Goal: Obtain resource: Download file/media

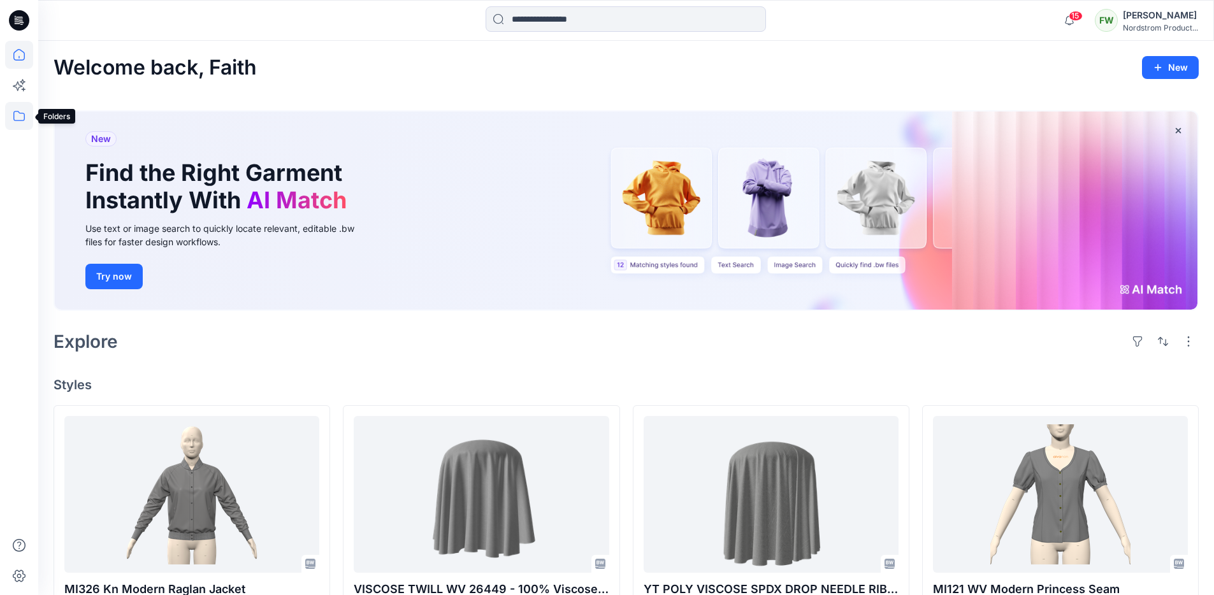
click at [25, 114] on icon at bounding box center [19, 116] width 28 height 28
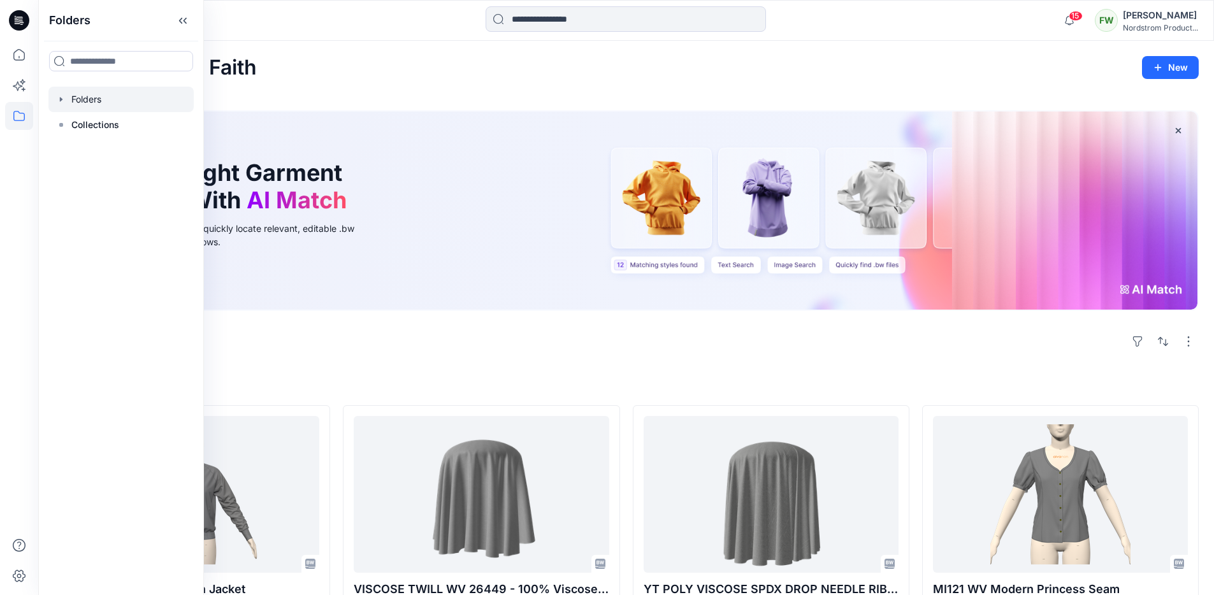
click at [98, 103] on div at bounding box center [120, 99] width 145 height 25
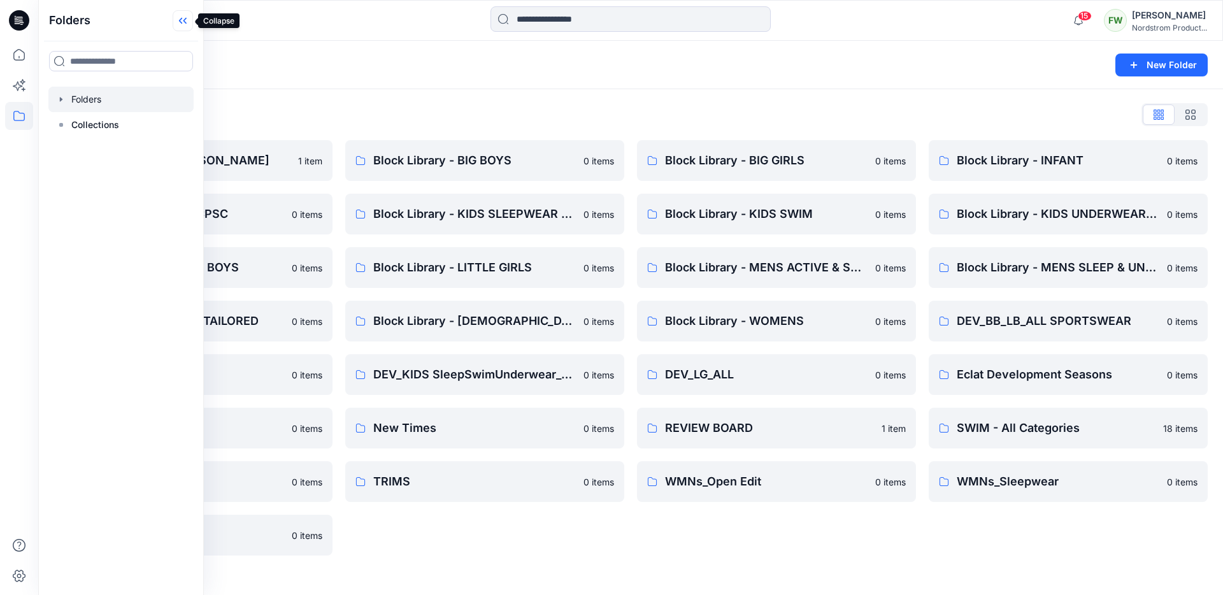
click at [185, 17] on icon at bounding box center [183, 20] width 20 height 21
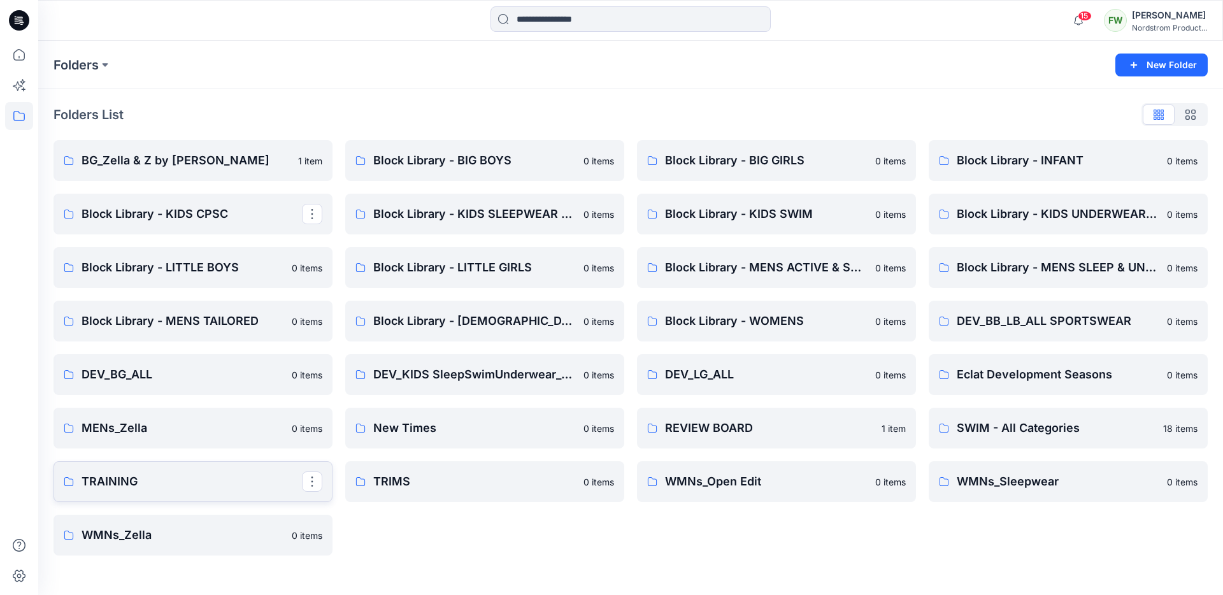
click at [250, 471] on link "TRAINING" at bounding box center [193, 481] width 279 height 41
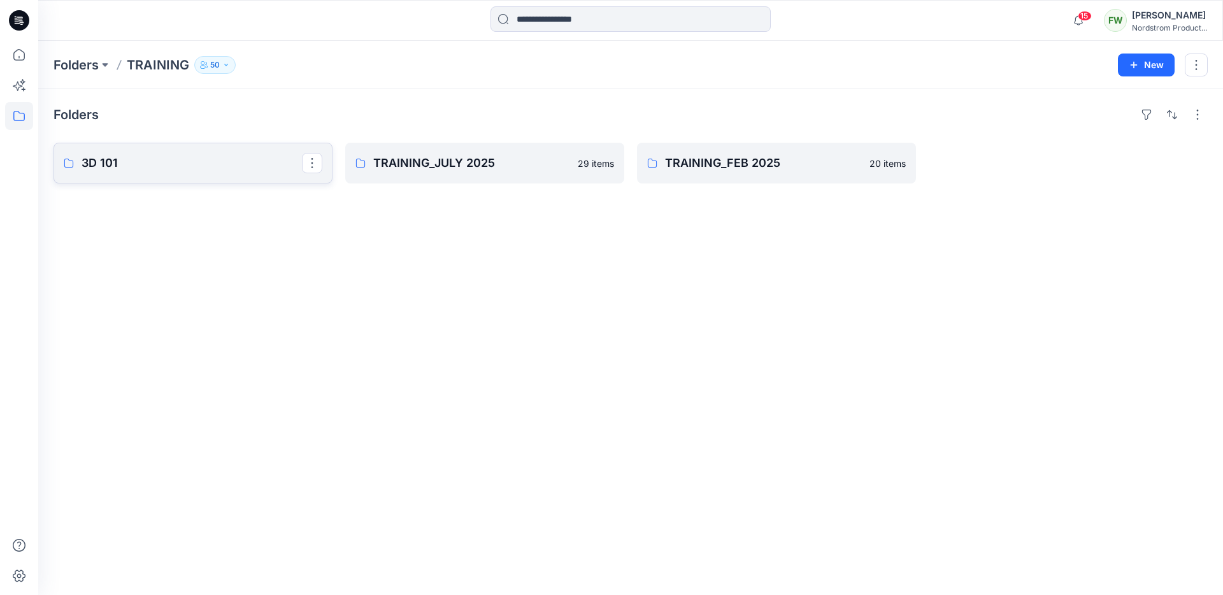
click at [208, 164] on p "3D 101" at bounding box center [192, 163] width 220 height 18
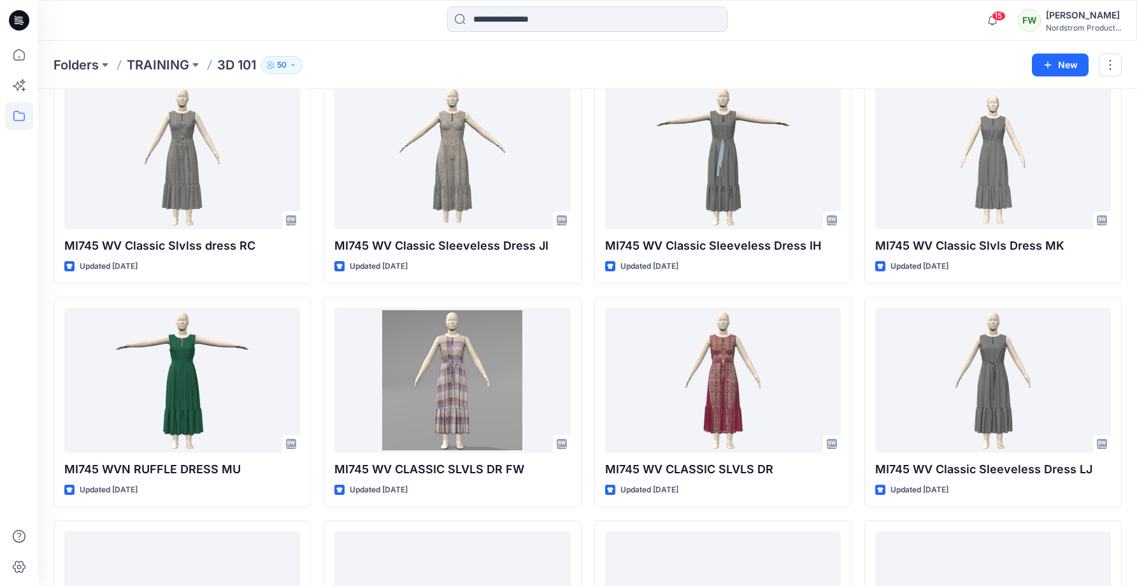
scroll to position [554, 0]
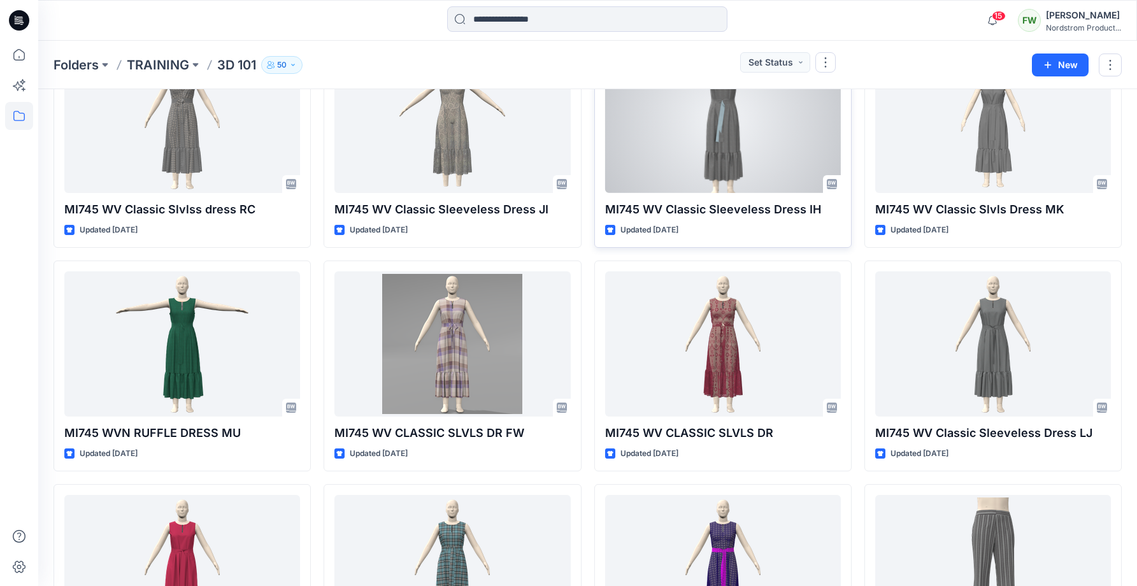
click at [767, 152] on div at bounding box center [723, 120] width 236 height 146
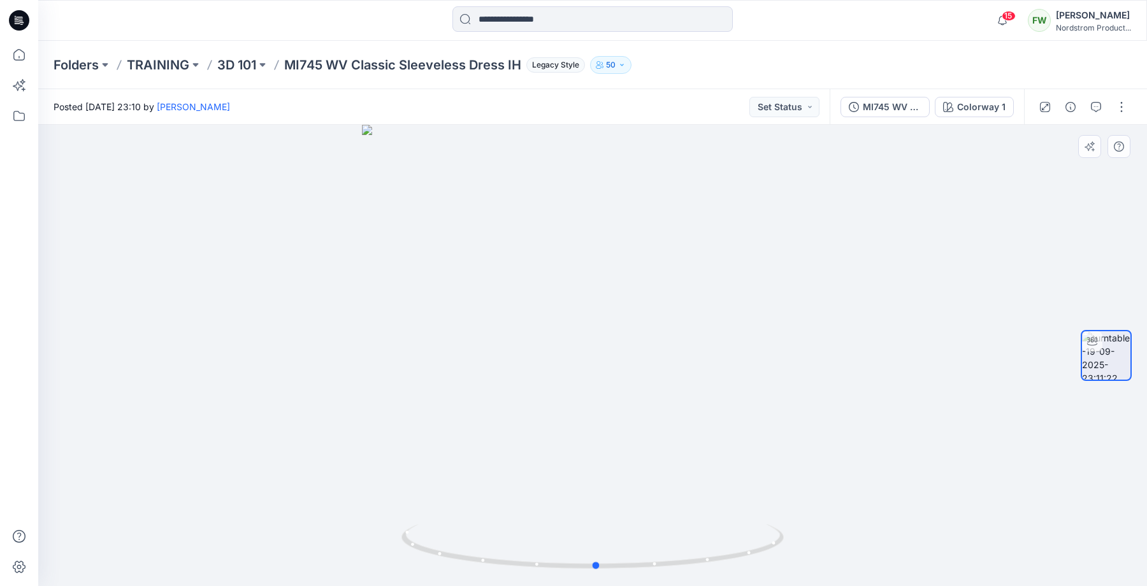
click at [672, 444] on div at bounding box center [592, 355] width 1109 height 461
click at [905, 107] on div "MI745 WV Classic Sleeveless Dress" at bounding box center [892, 107] width 59 height 14
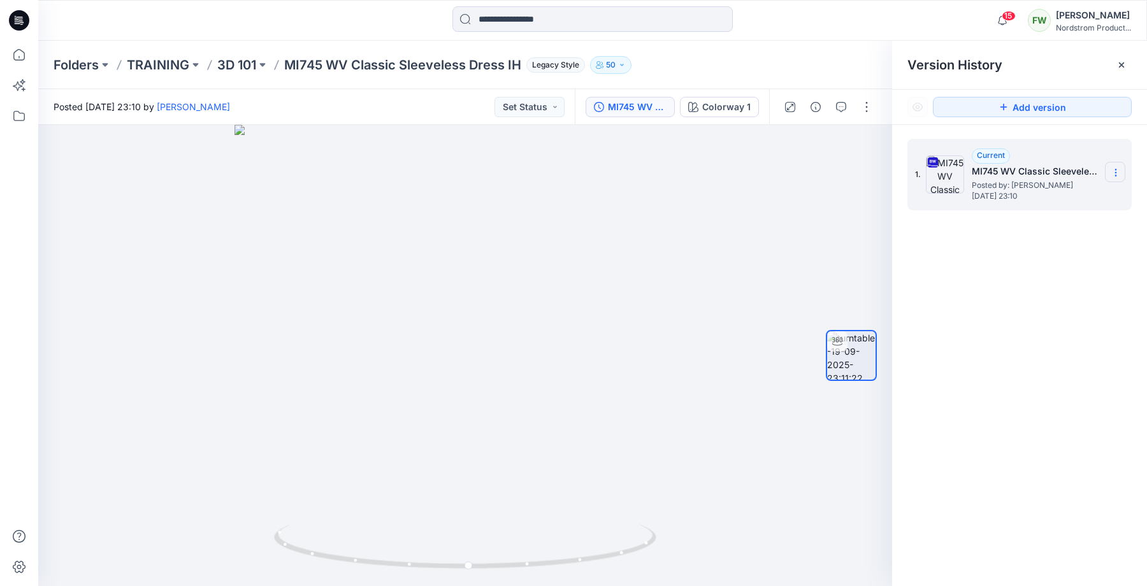
click at [1113, 173] on icon at bounding box center [1115, 173] width 10 height 10
click at [1091, 202] on span "Download Source BW File" at bounding box center [1051, 197] width 107 height 15
click at [243, 66] on p "3D 101" at bounding box center [236, 65] width 39 height 18
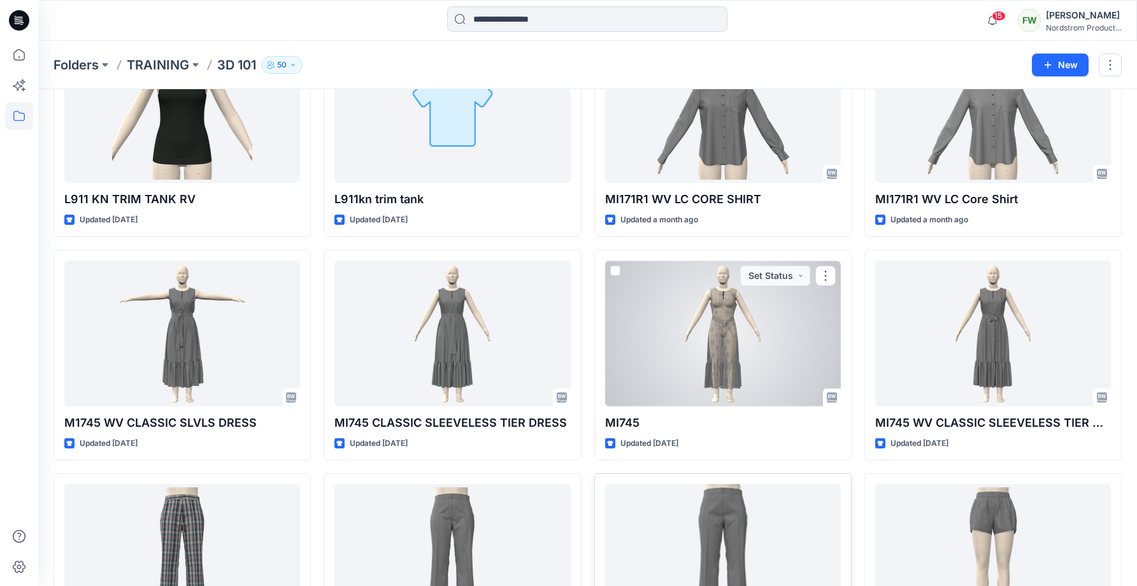
scroll to position [4141, 0]
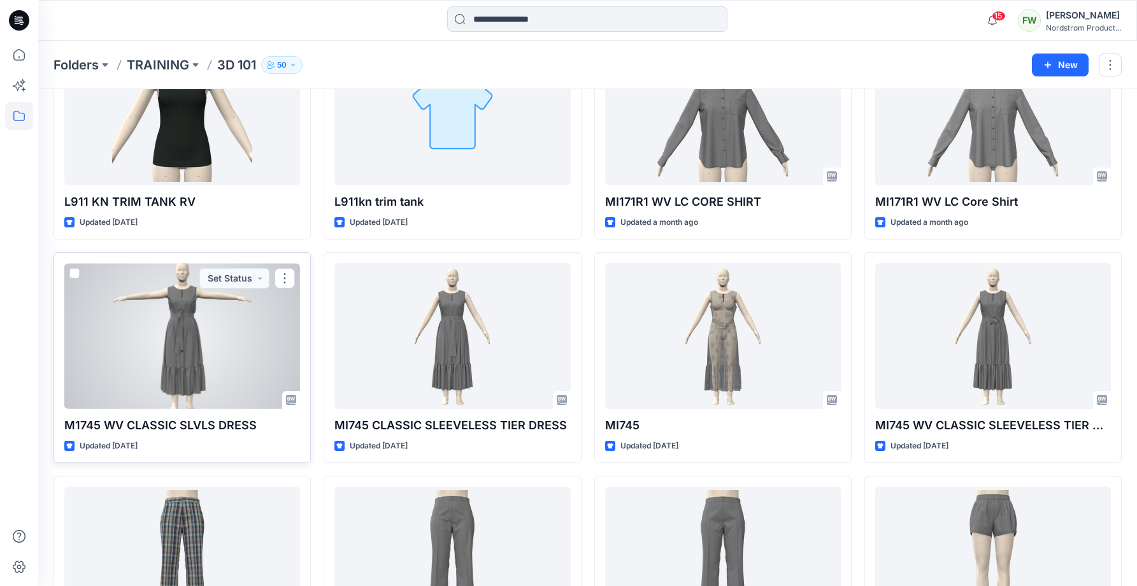
click at [183, 371] on div at bounding box center [182, 336] width 236 height 146
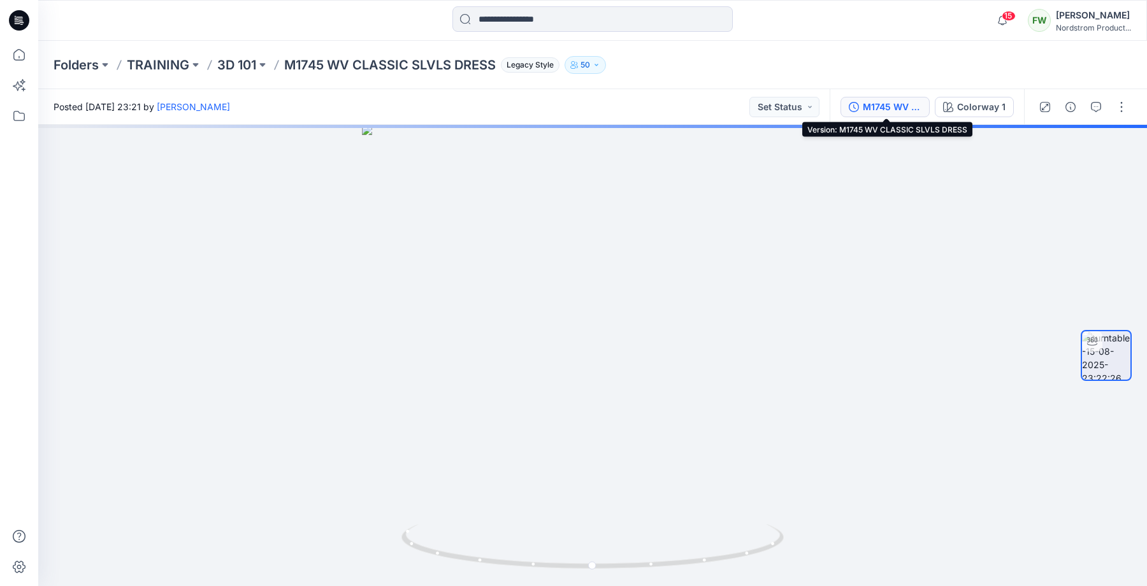
click at [894, 106] on div "M1745 WV CLASSIC SLVLS DRESS" at bounding box center [892, 107] width 59 height 14
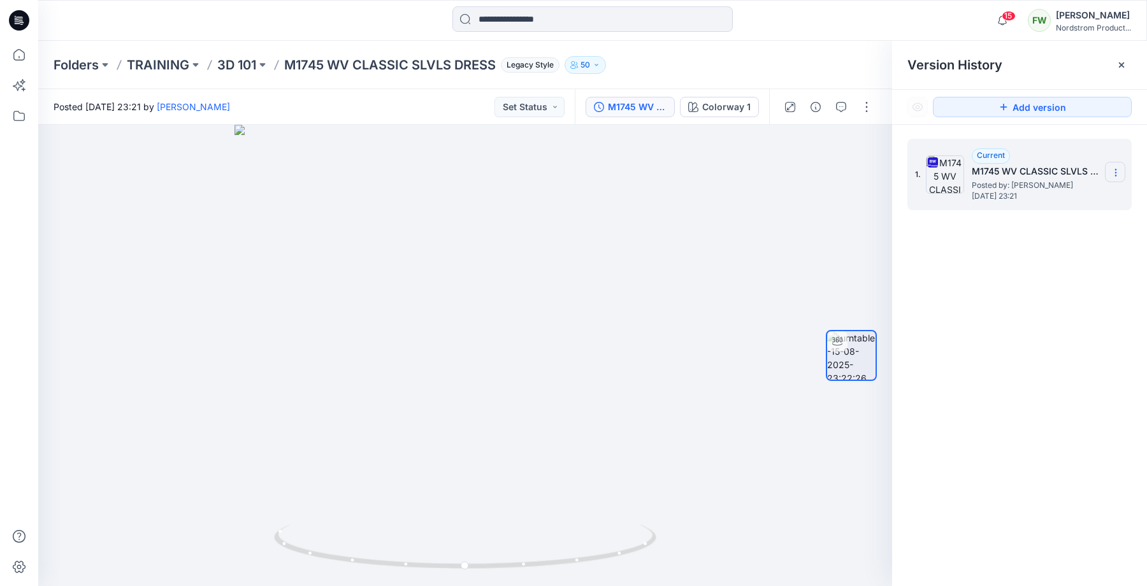
click at [1117, 175] on icon at bounding box center [1115, 173] width 10 height 10
click at [1056, 198] on span "Download Source BW File" at bounding box center [1051, 197] width 107 height 15
click at [1123, 66] on icon at bounding box center [1121, 64] width 5 height 5
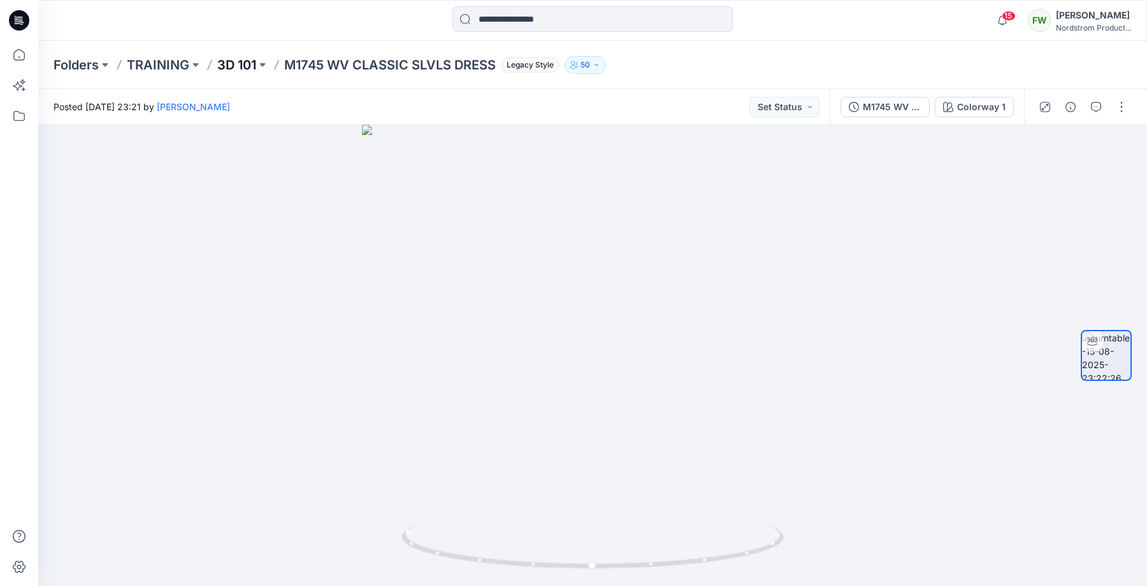
click at [242, 64] on p "3D 101" at bounding box center [236, 65] width 39 height 18
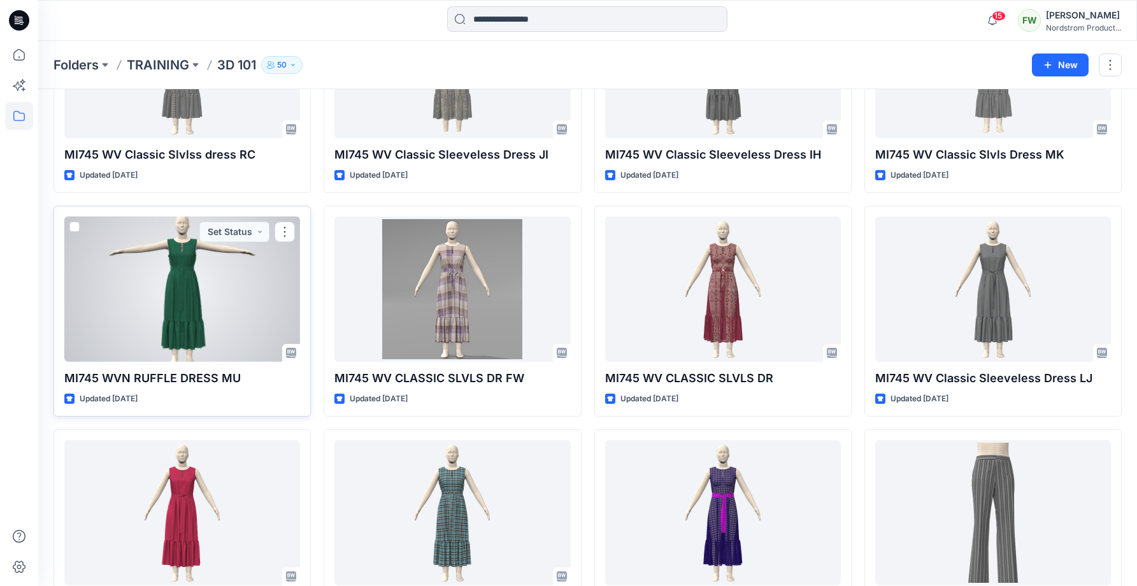
scroll to position [599, 0]
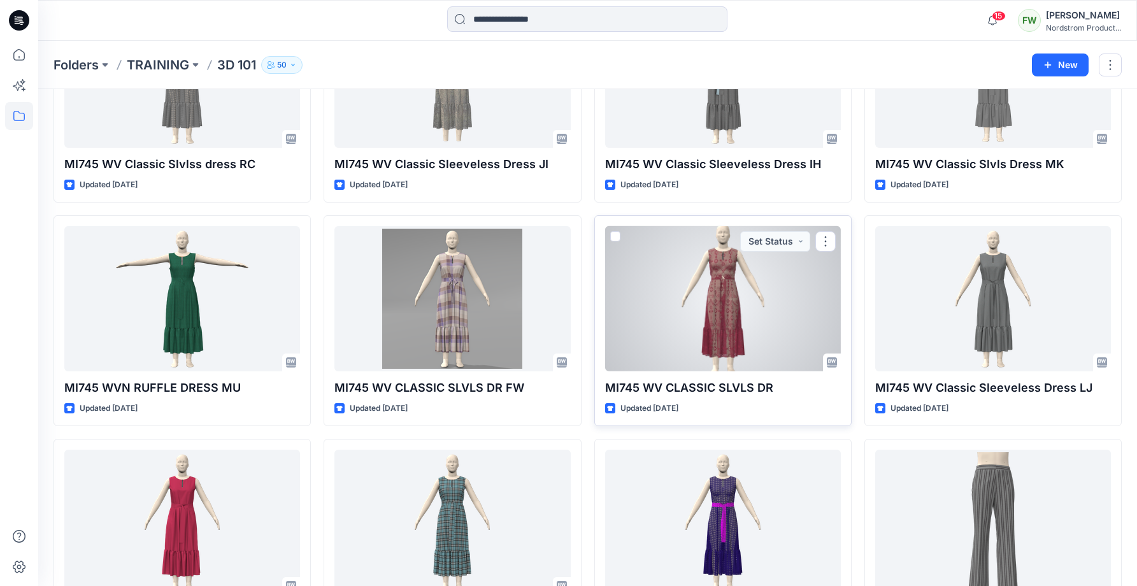
click at [727, 273] on div at bounding box center [723, 299] width 236 height 146
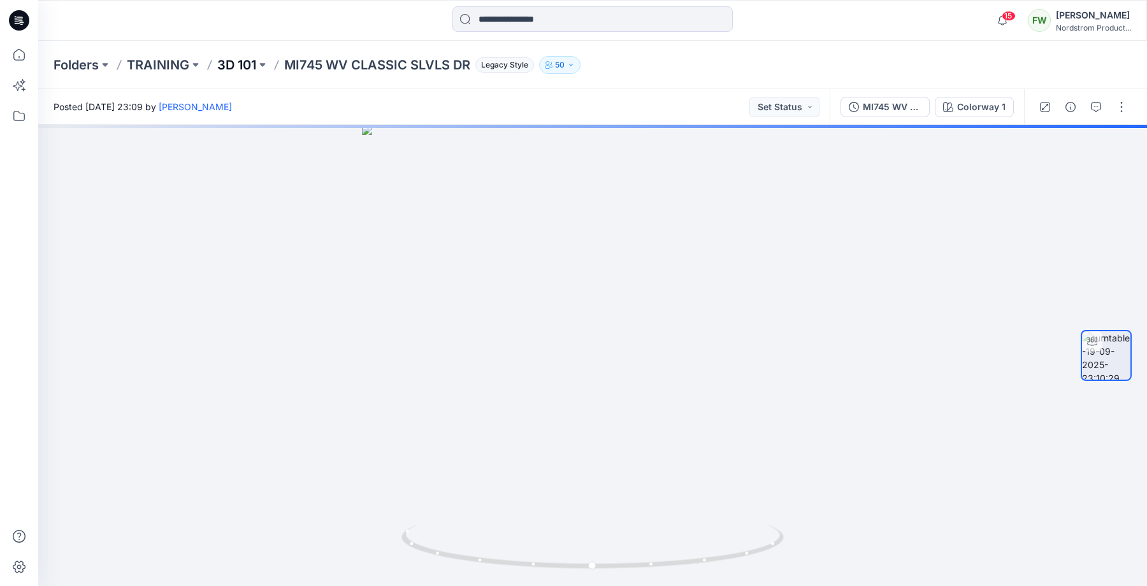
click at [249, 66] on p "3D 101" at bounding box center [236, 65] width 39 height 18
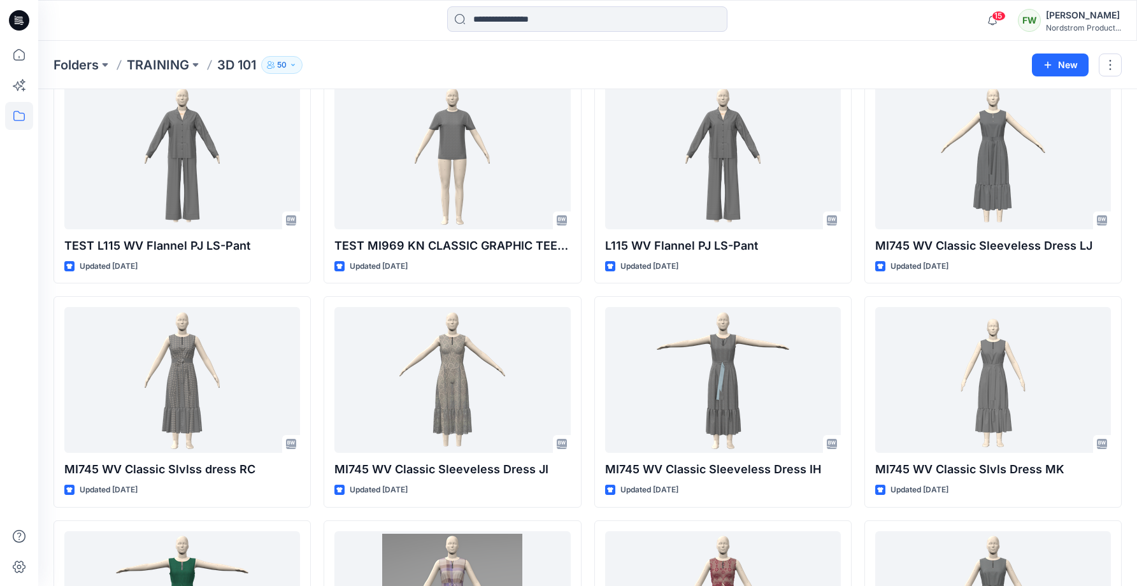
scroll to position [847, 0]
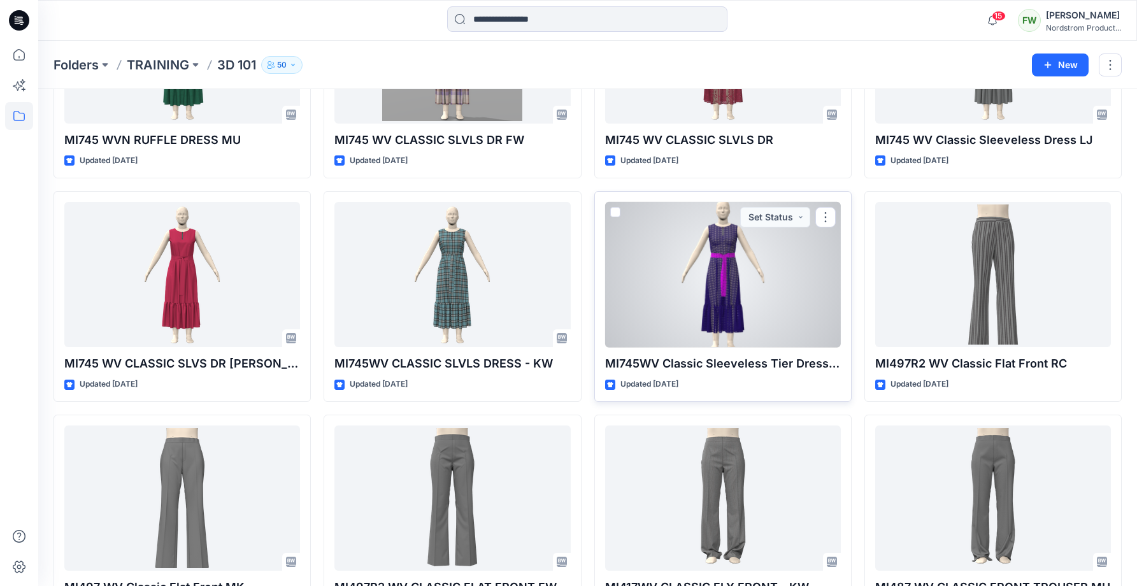
click at [767, 313] on div at bounding box center [723, 275] width 236 height 146
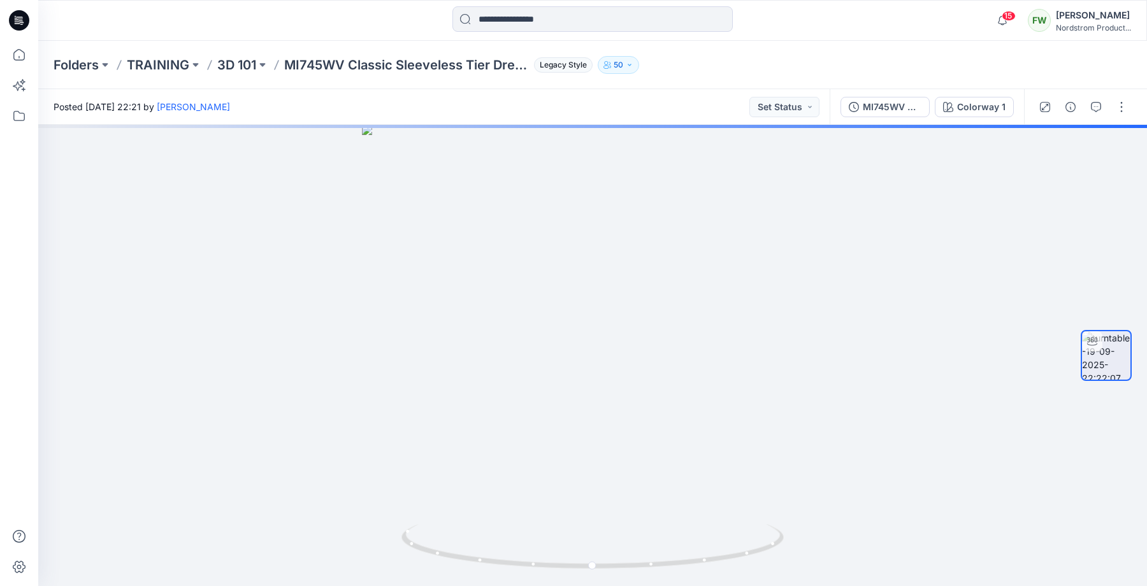
click at [215, 67] on div "Folders TRAINING 3D 101 MI745WV Classic Sleeveless Tier Dress CB Legacy Style 50" at bounding box center [543, 65] width 979 height 18
click at [238, 61] on p "3D 101" at bounding box center [236, 65] width 39 height 18
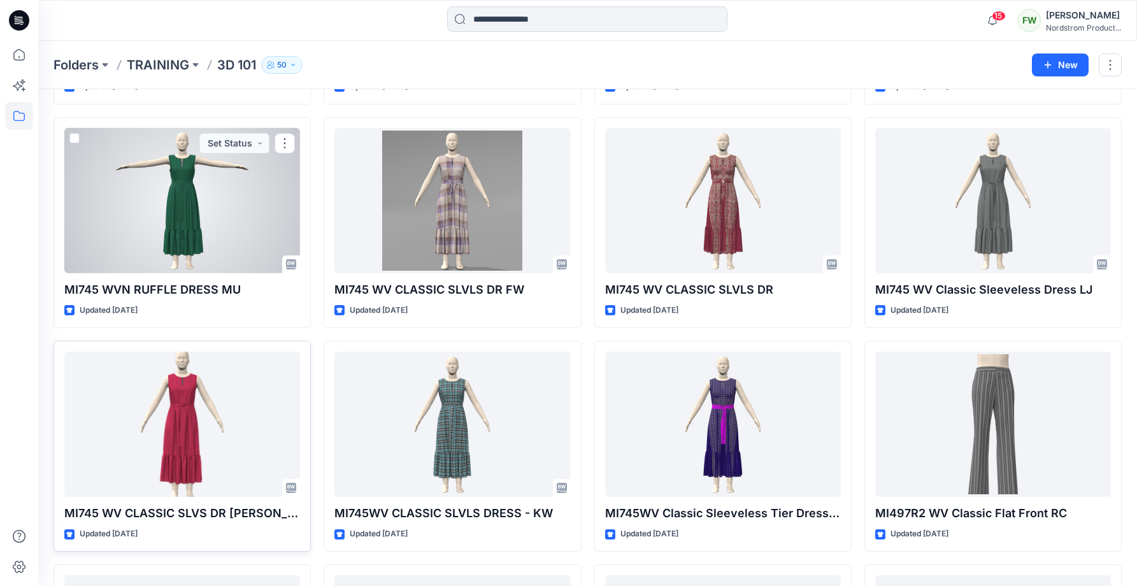
scroll to position [815, 0]
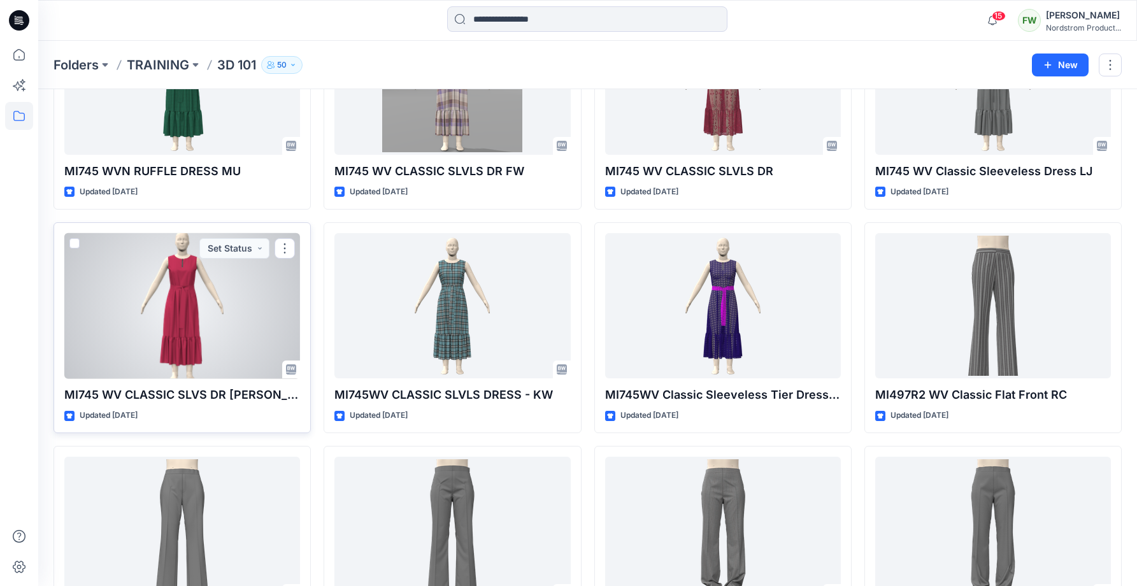
click at [157, 344] on div at bounding box center [182, 306] width 236 height 146
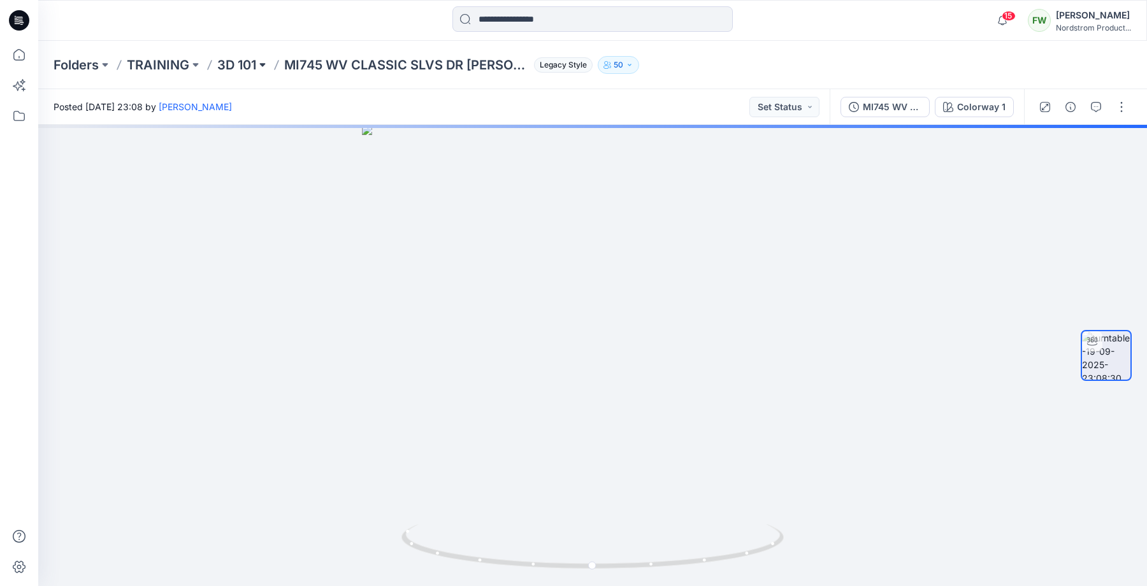
click at [257, 63] on button at bounding box center [262, 65] width 13 height 18
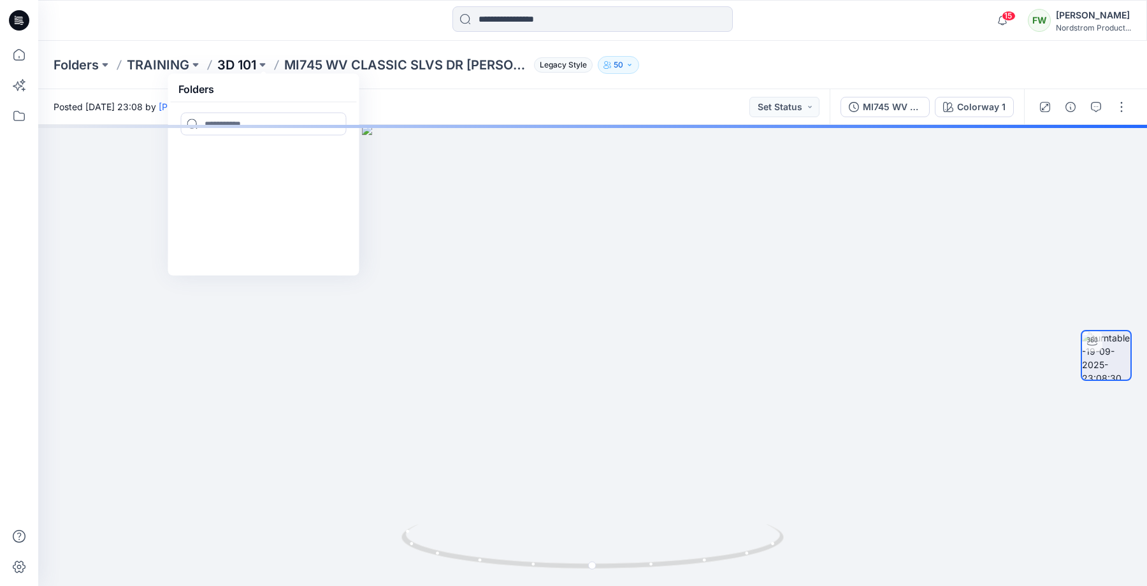
click at [228, 64] on p "3D 101" at bounding box center [236, 65] width 39 height 18
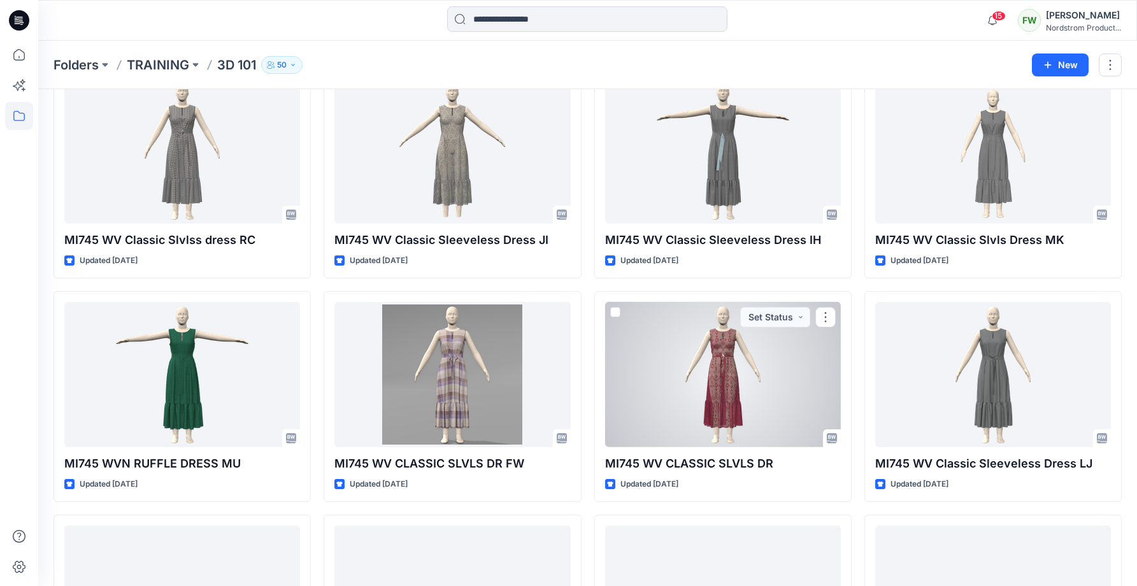
scroll to position [509, 0]
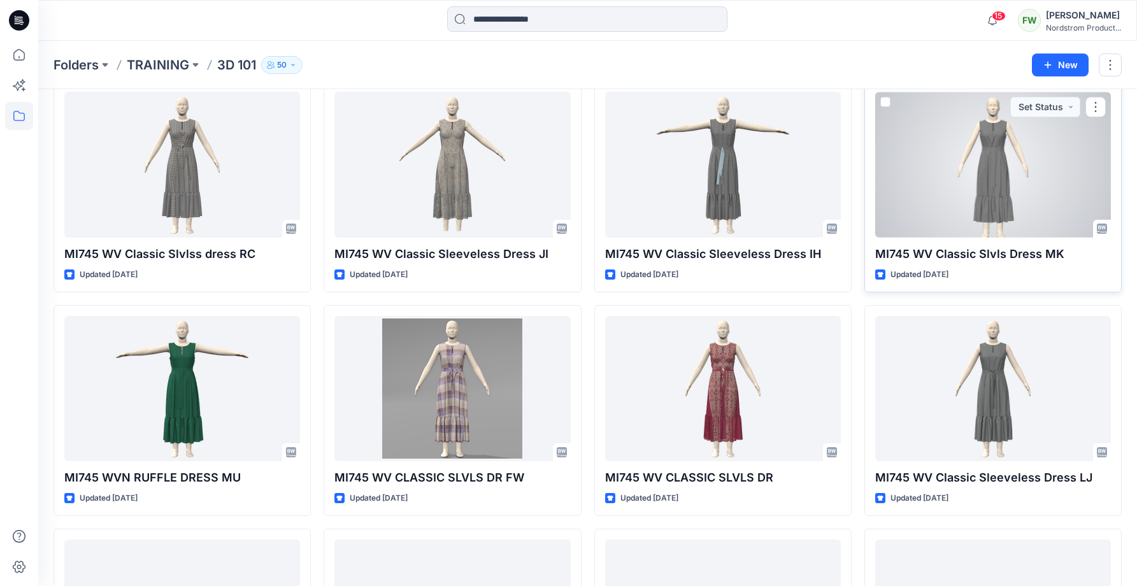
click at [990, 197] on div at bounding box center [993, 165] width 236 height 146
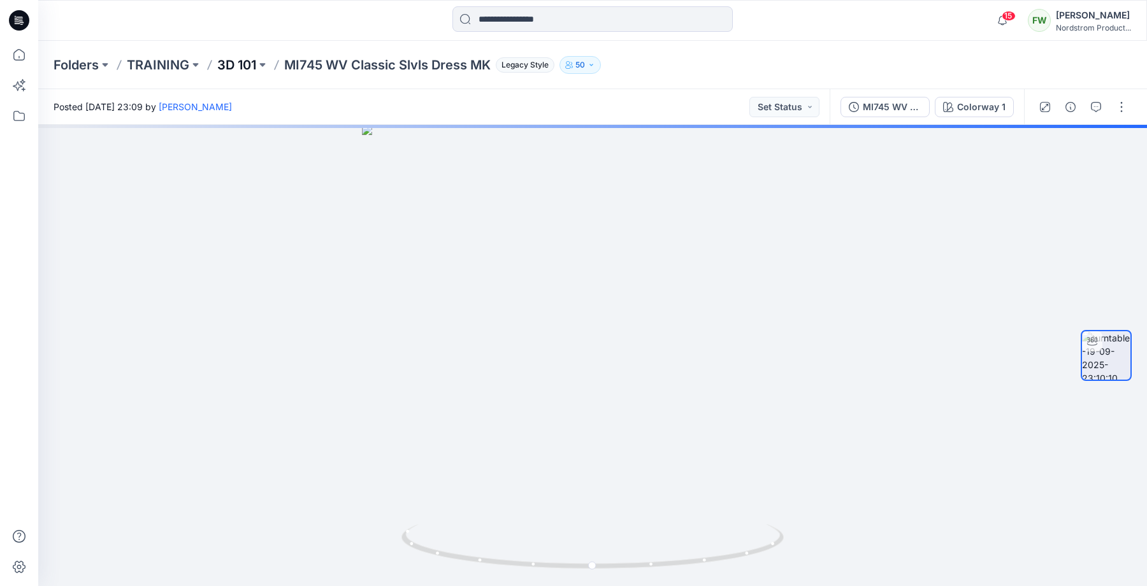
click at [247, 69] on p "3D 101" at bounding box center [236, 65] width 39 height 18
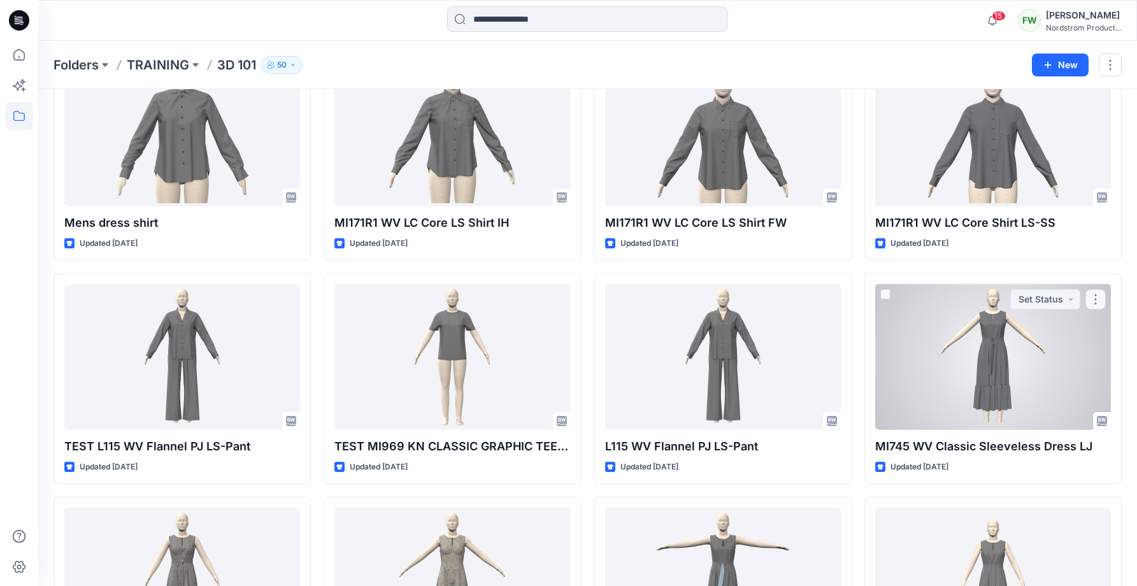
scroll to position [90, 0]
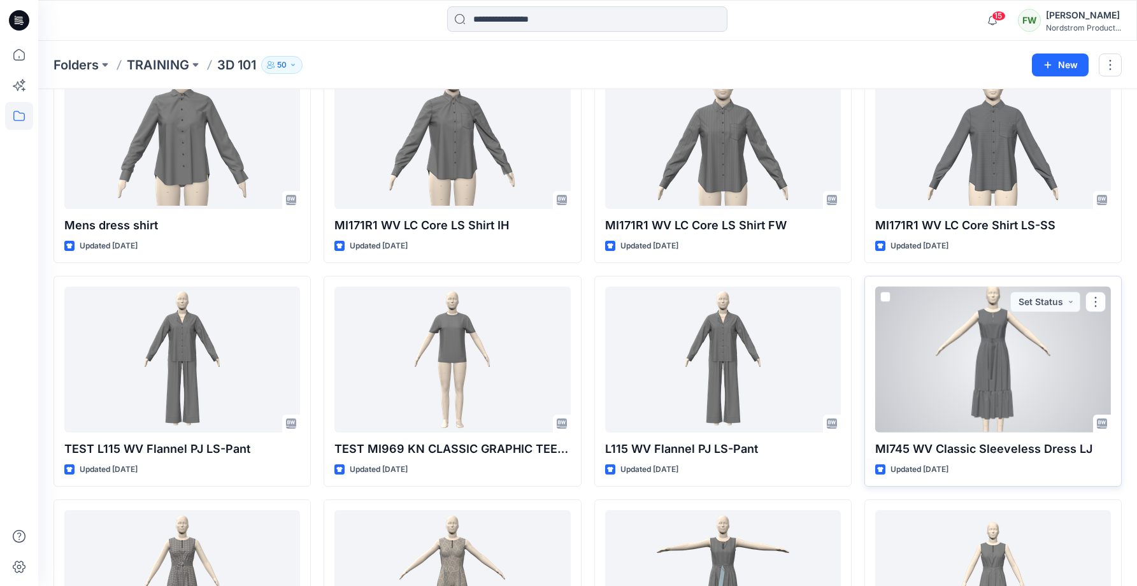
click at [994, 352] on div at bounding box center [993, 360] width 236 height 146
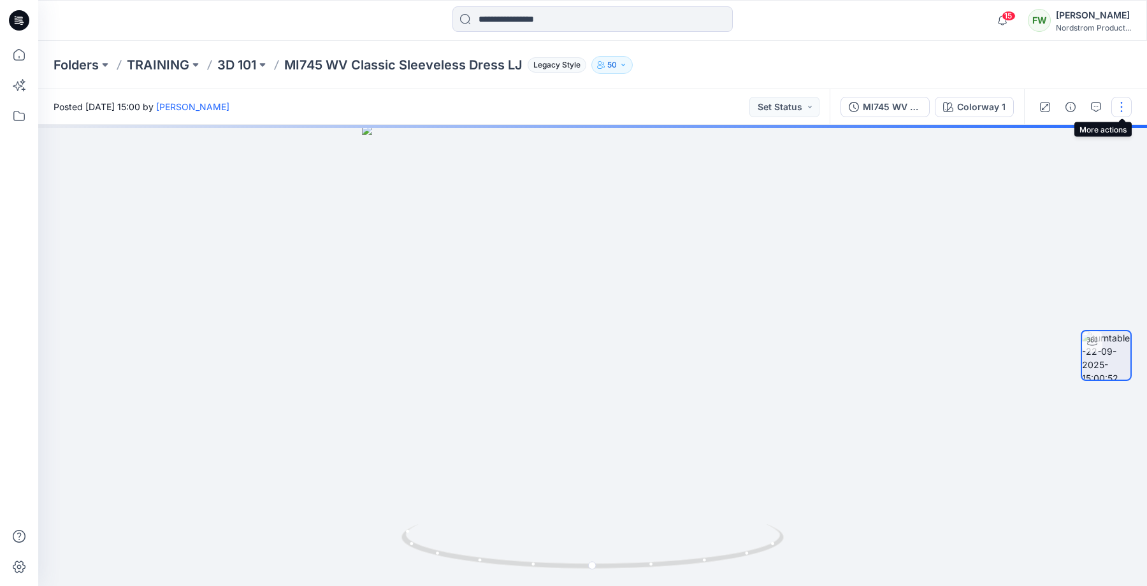
click at [1119, 105] on button "button" at bounding box center [1121, 107] width 20 height 20
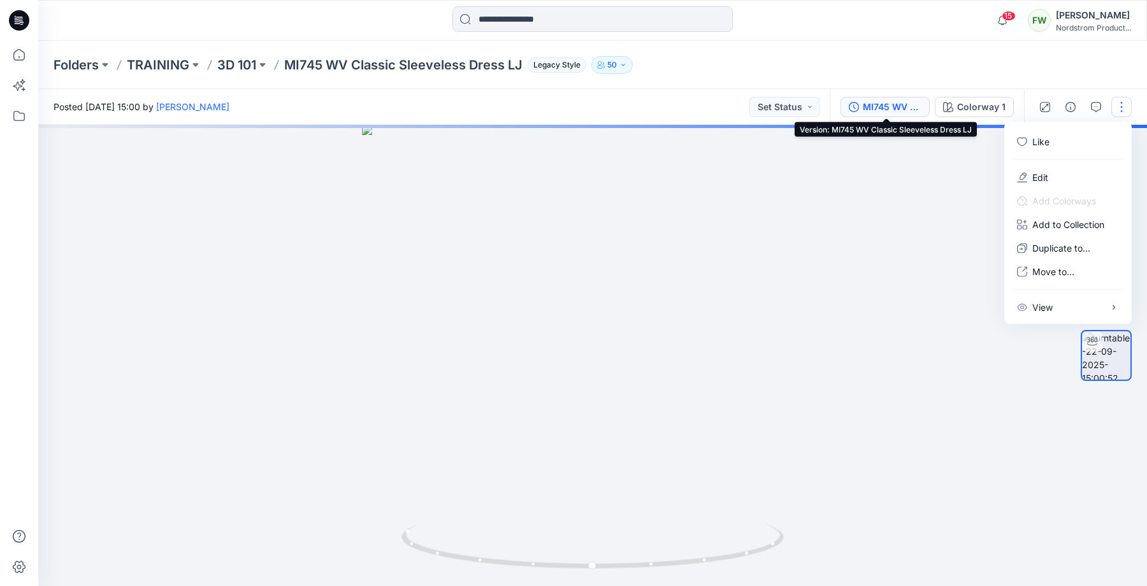
click at [898, 108] on div "MI745 WV Classic Sleeveless Dress LJ" at bounding box center [892, 107] width 59 height 14
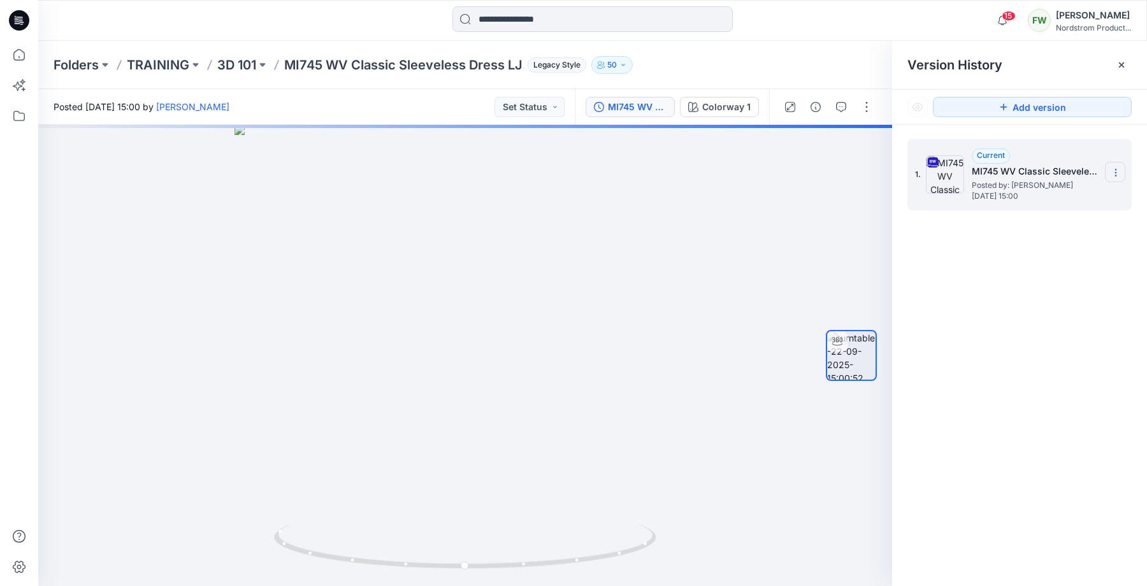
click at [1119, 169] on icon at bounding box center [1115, 173] width 10 height 10
click at [1075, 199] on span "Download Source BW File" at bounding box center [1051, 197] width 107 height 15
click at [226, 64] on p "3D 101" at bounding box center [236, 65] width 39 height 18
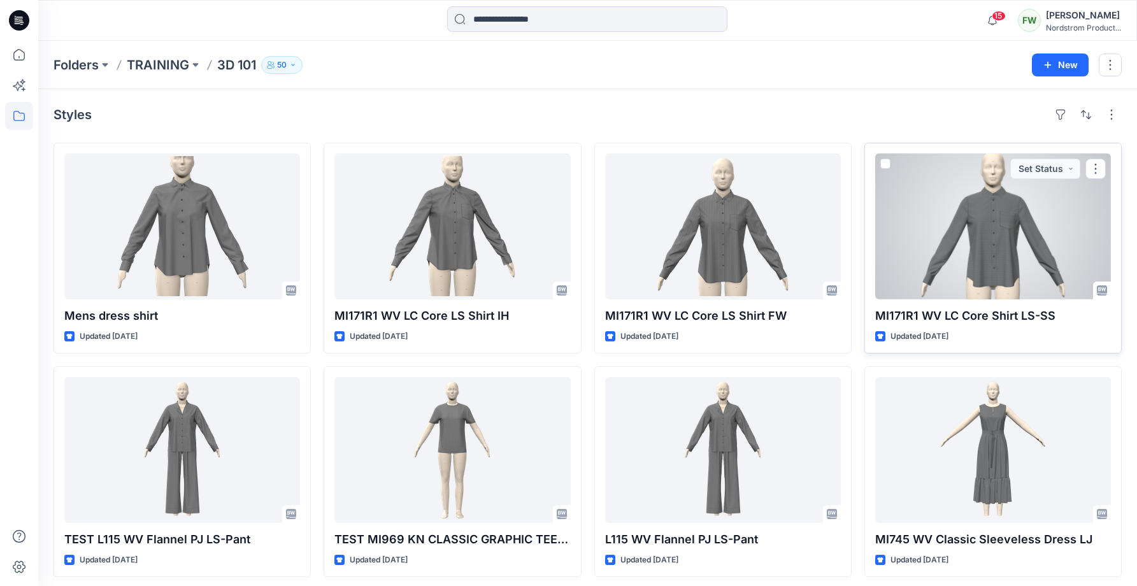
click at [926, 260] on div at bounding box center [993, 227] width 236 height 146
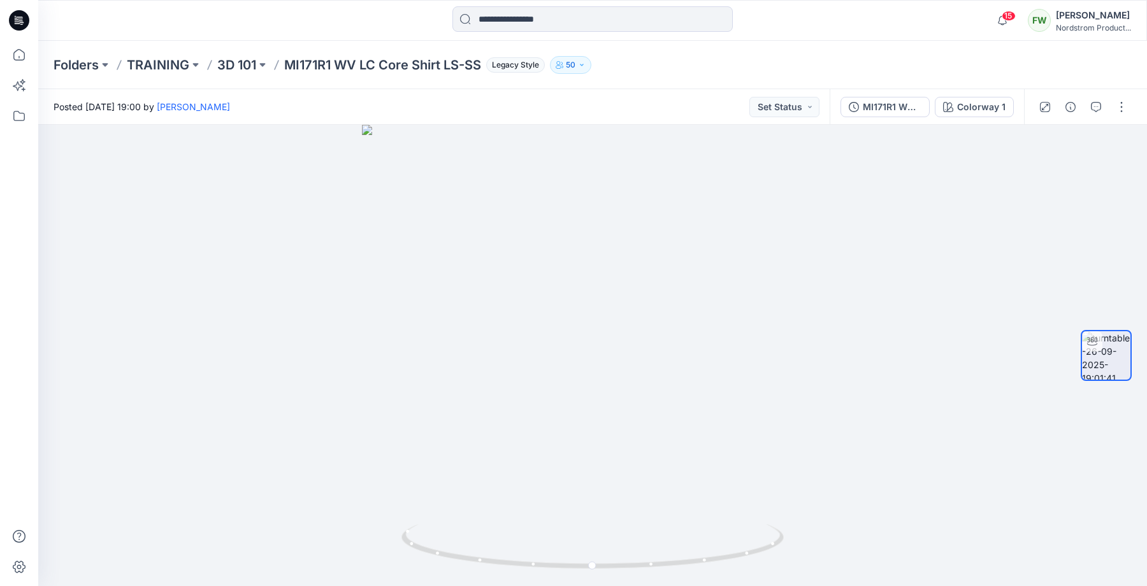
click at [1123, 83] on div "Folders TRAINING 3D 101 MI171R1 WV LC Core Shirt LS-SS Legacy Style 50" at bounding box center [592, 65] width 1109 height 48
click at [1090, 107] on button "button" at bounding box center [1096, 107] width 20 height 20
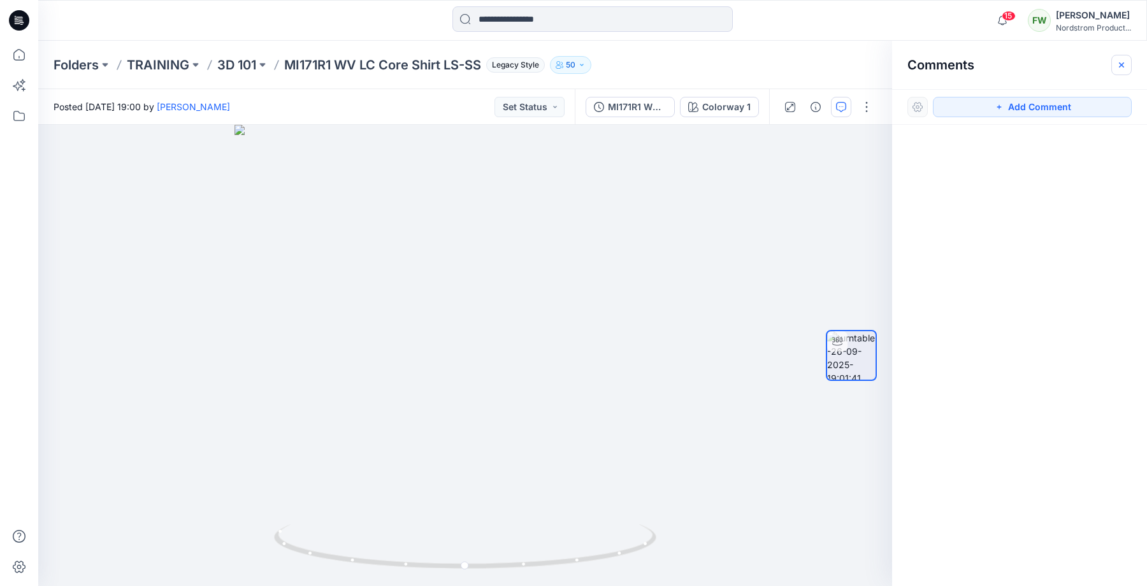
click at [1121, 66] on icon "button" at bounding box center [1121, 64] width 5 height 5
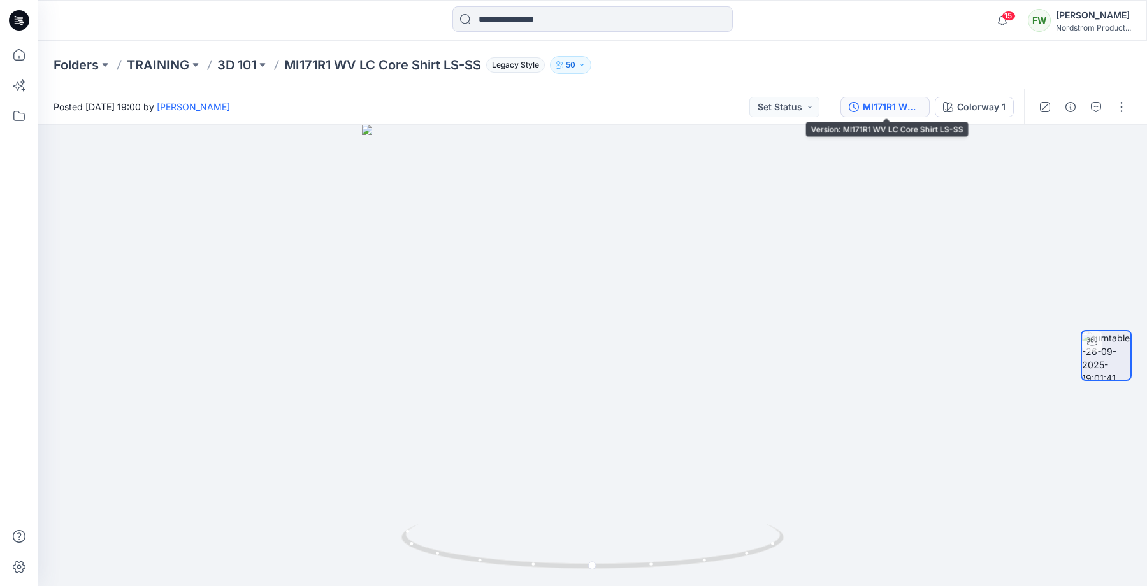
click at [886, 101] on div "MI171R1 WV LC Core Shirt LS-SS" at bounding box center [892, 107] width 59 height 14
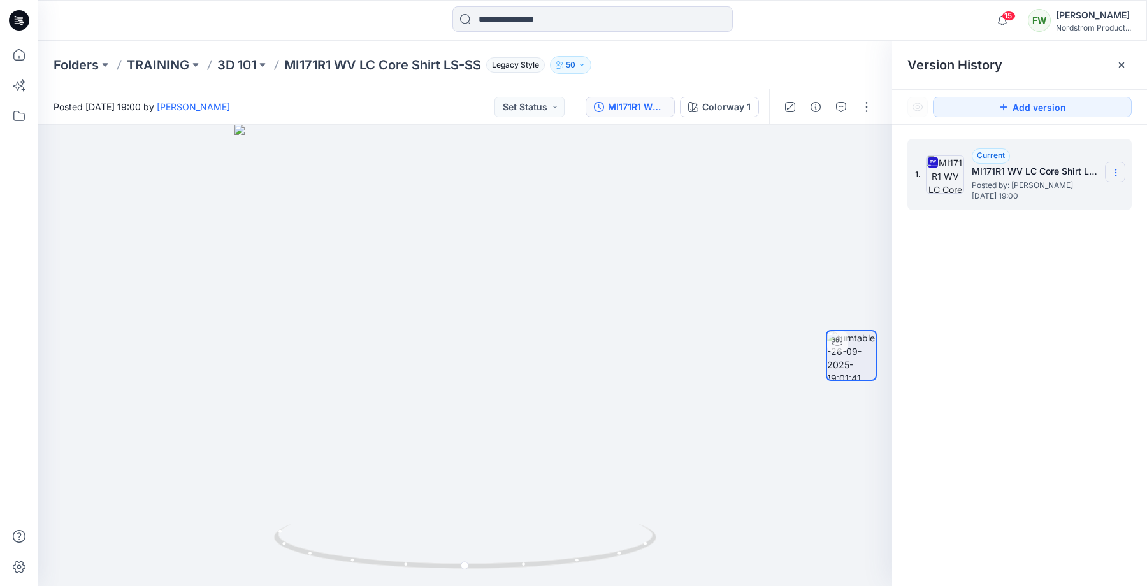
click at [1120, 173] on icon at bounding box center [1115, 173] width 10 height 10
click at [1054, 193] on span "Download Source BW File" at bounding box center [1051, 197] width 107 height 15
click at [231, 64] on p "3D 101" at bounding box center [236, 65] width 39 height 18
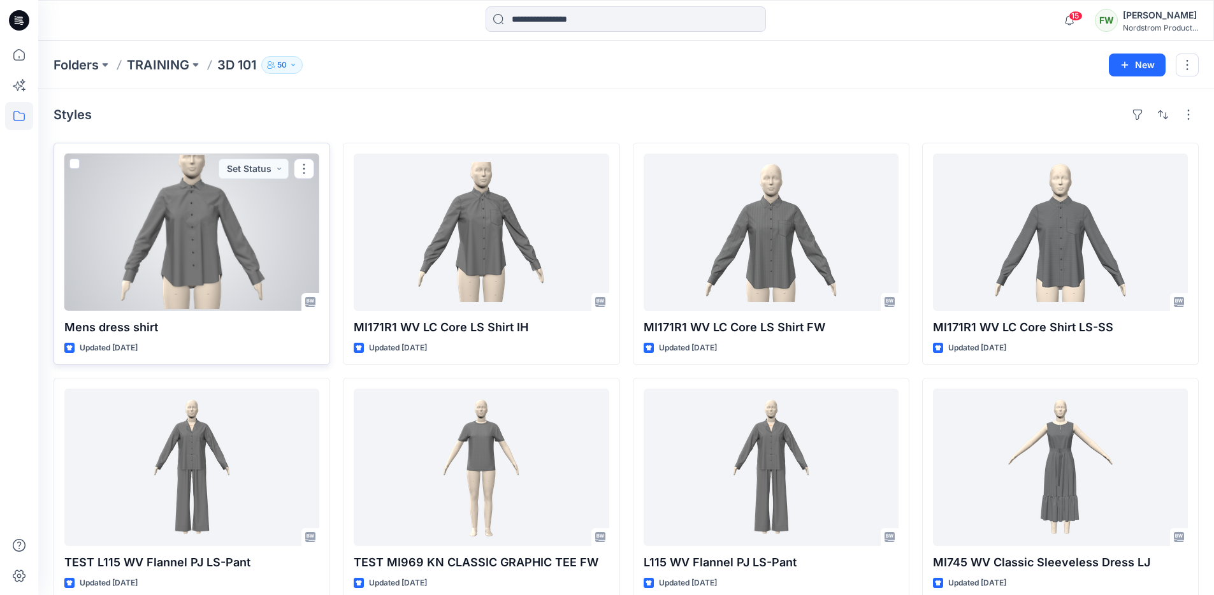
click at [228, 225] on div at bounding box center [191, 232] width 255 height 157
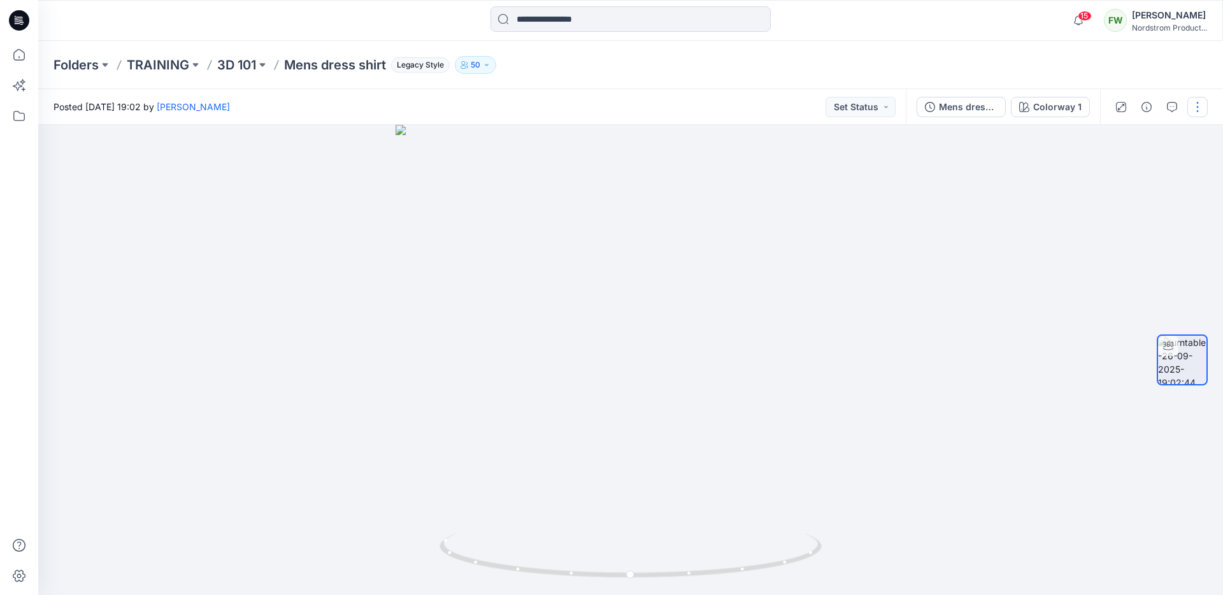
click at [1204, 104] on button "button" at bounding box center [1198, 107] width 20 height 20
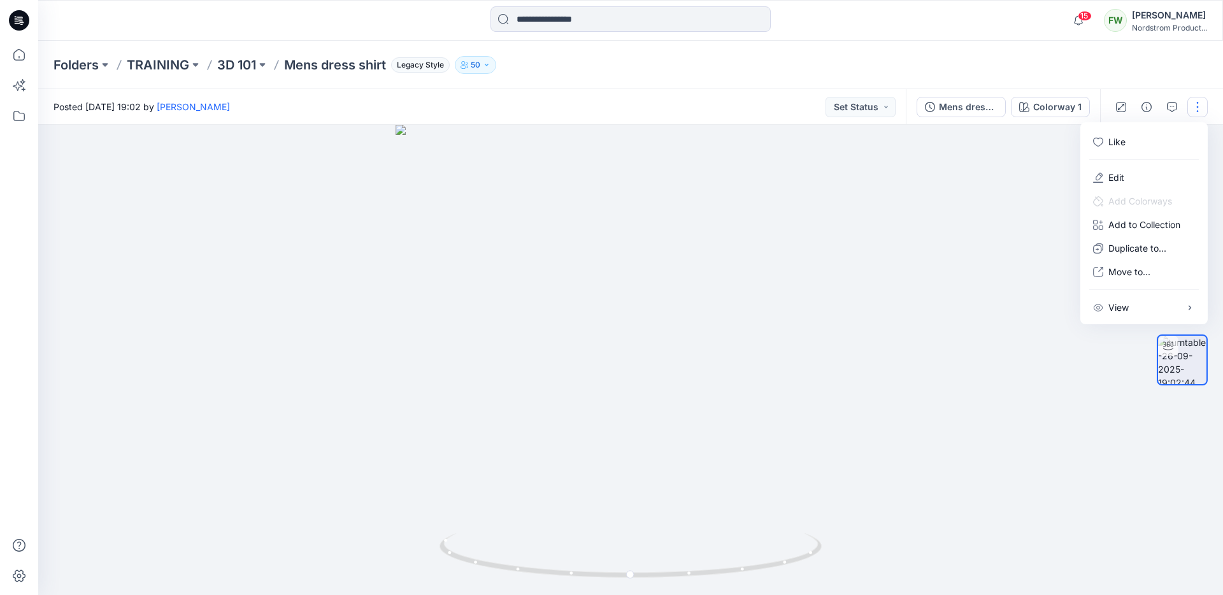
click at [321, 62] on p "Mens dress shirt" at bounding box center [335, 65] width 102 height 18
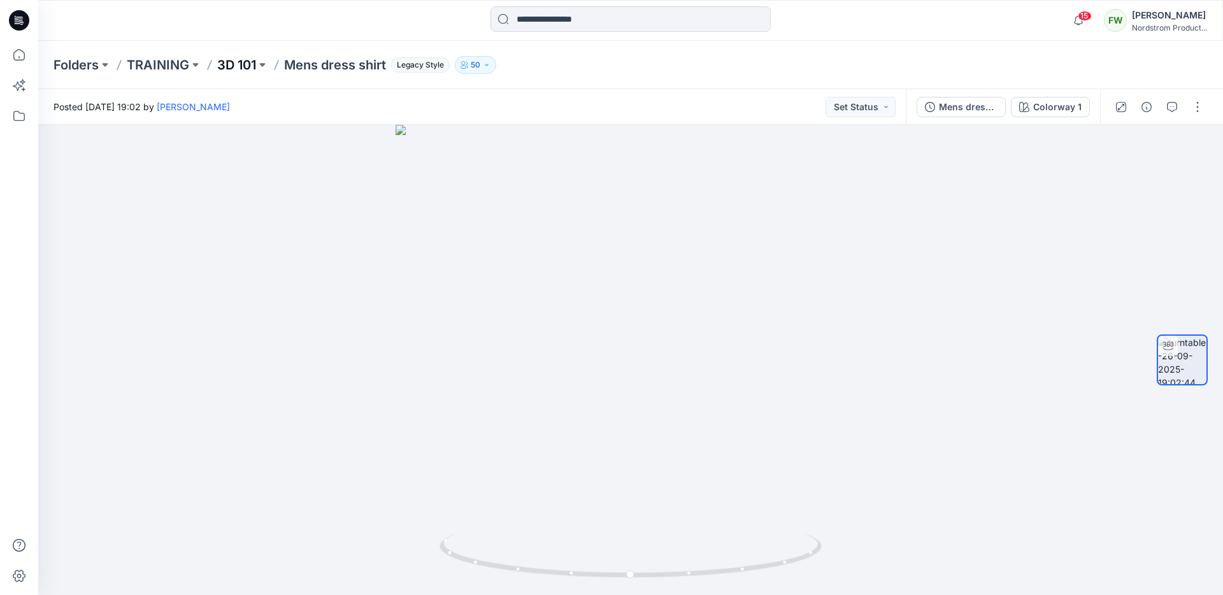
click at [254, 61] on p "3D 101" at bounding box center [236, 65] width 39 height 18
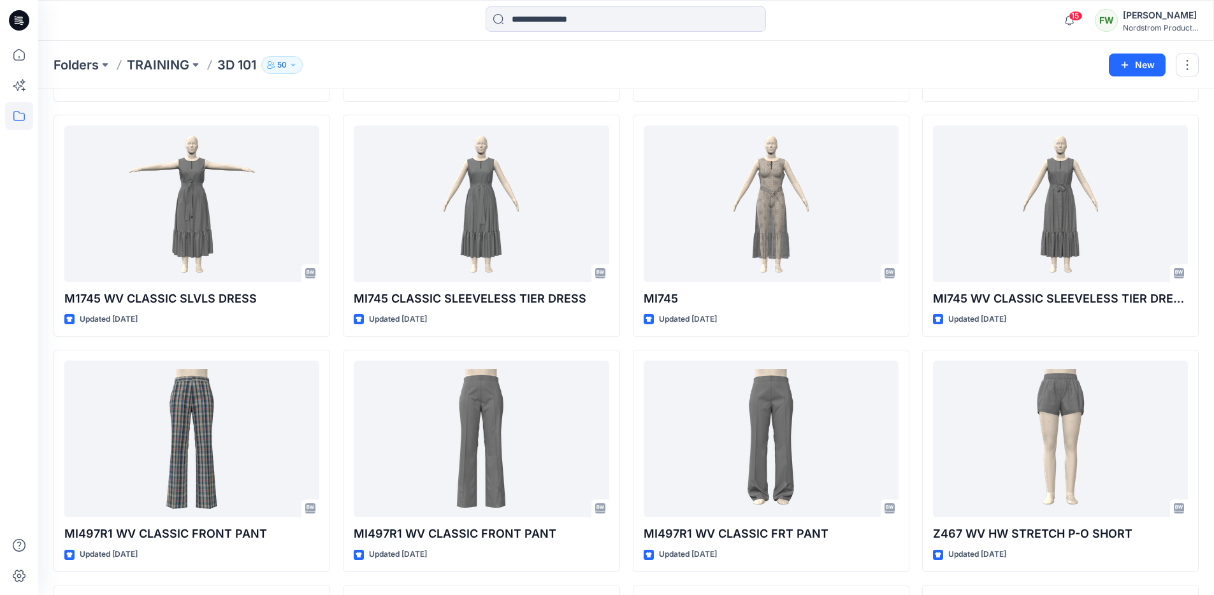
scroll to position [4323, 0]
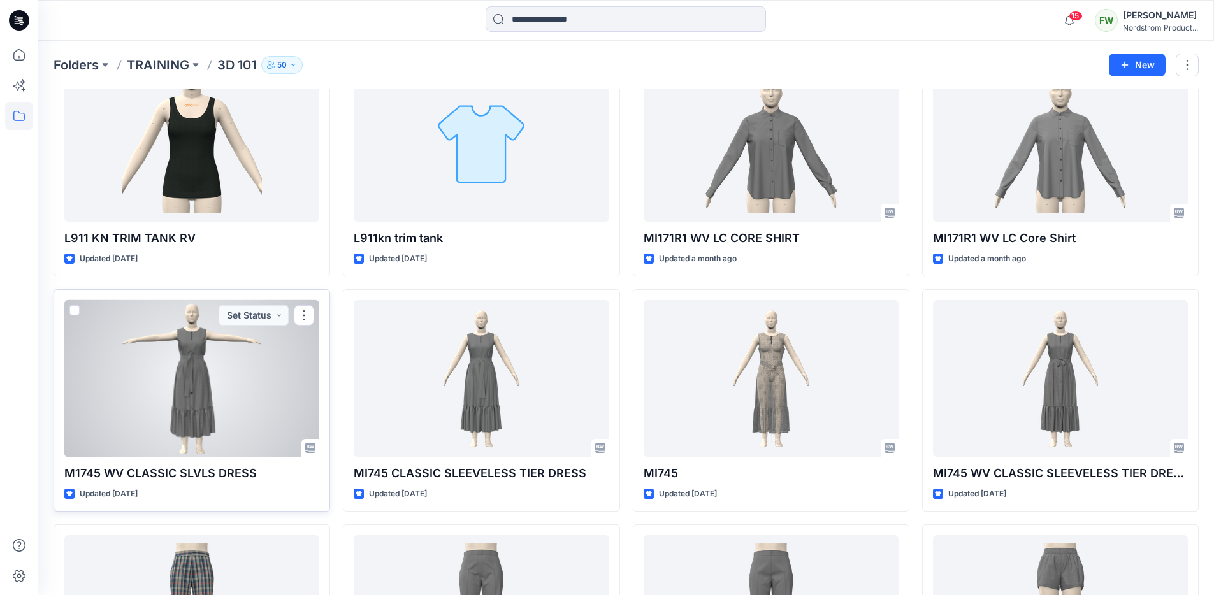
click at [197, 351] on div at bounding box center [191, 378] width 255 height 157
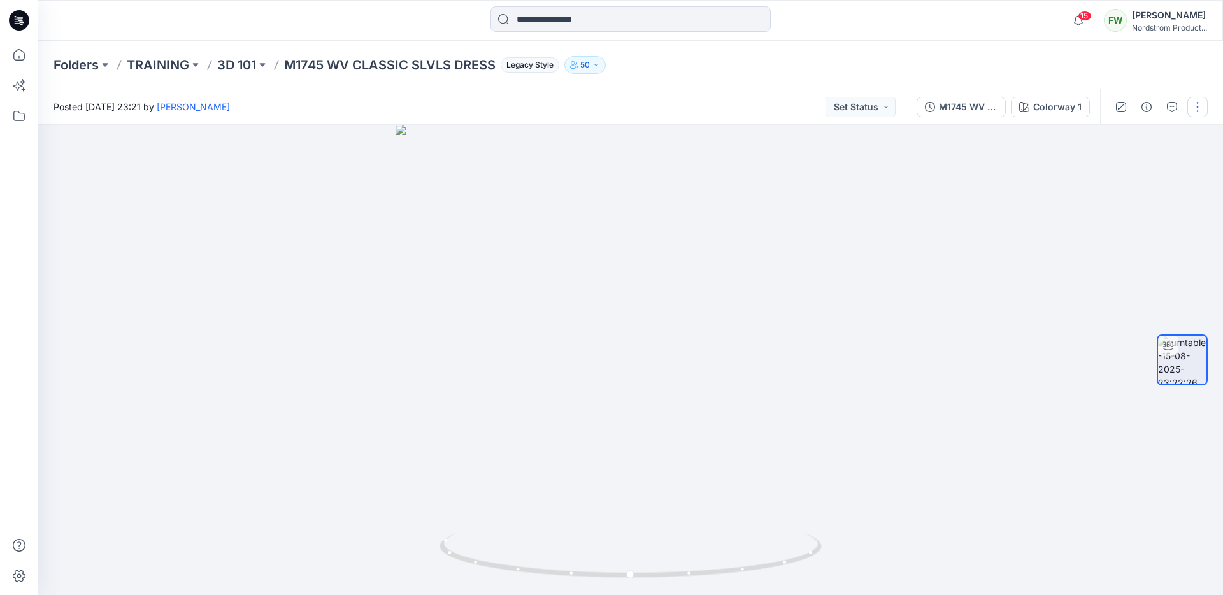
click at [1195, 110] on button "button" at bounding box center [1198, 107] width 20 height 20
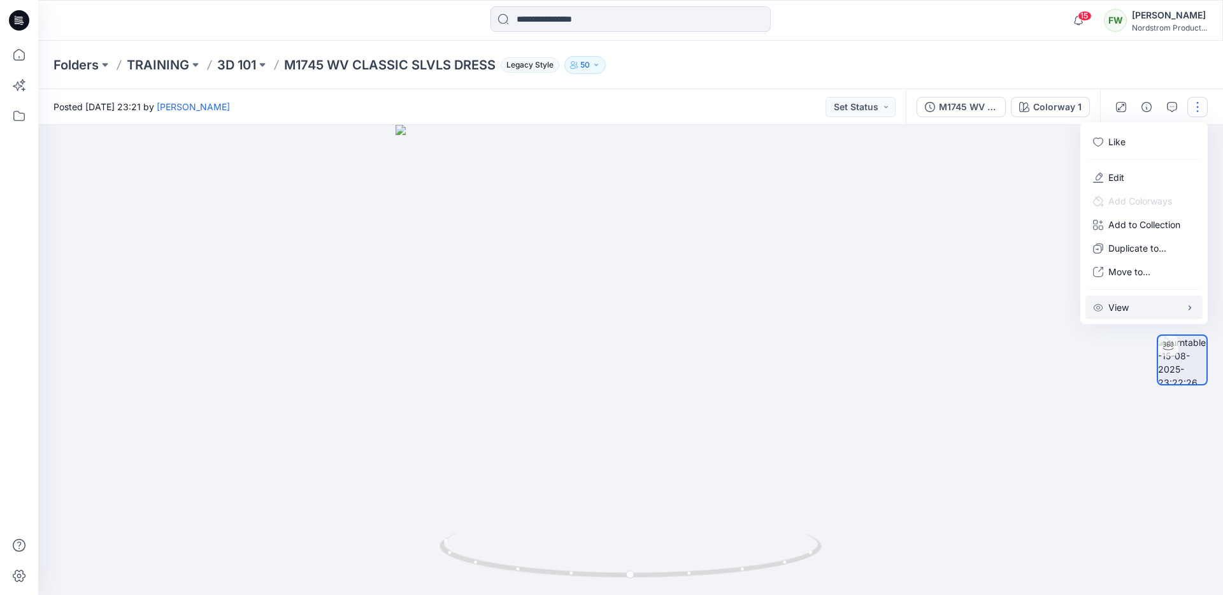
click at [1104, 312] on div "View" at bounding box center [1111, 307] width 36 height 13
click at [1058, 332] on span "button" at bounding box center [1058, 335] width 23 height 13
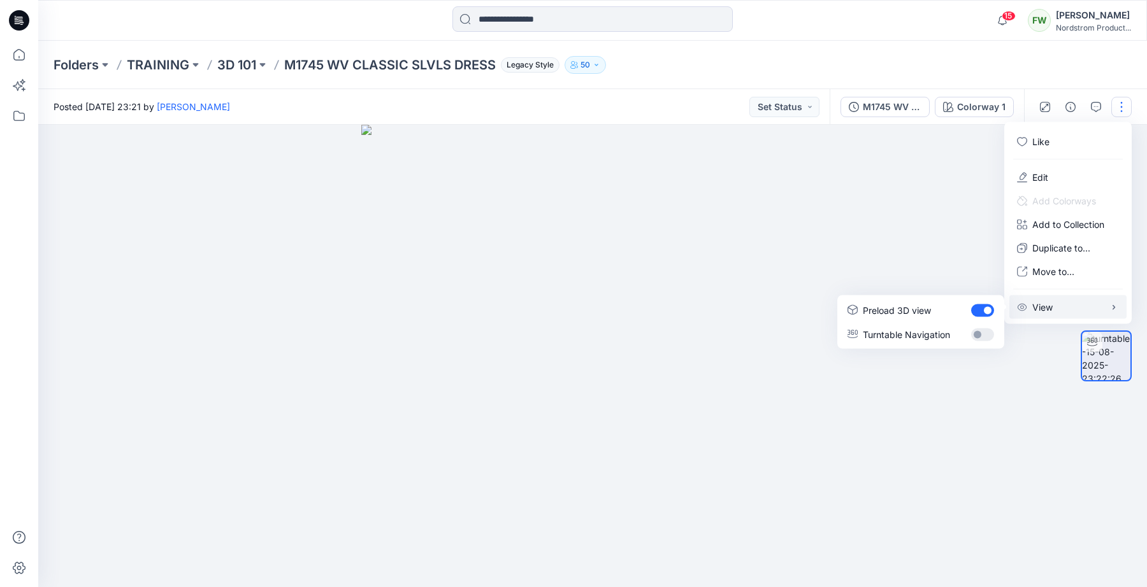
click at [1126, 76] on div "Folders TRAINING 3D 101 M1745 WV CLASSIC SLVLS DRESS Legacy Style 50" at bounding box center [592, 65] width 1109 height 48
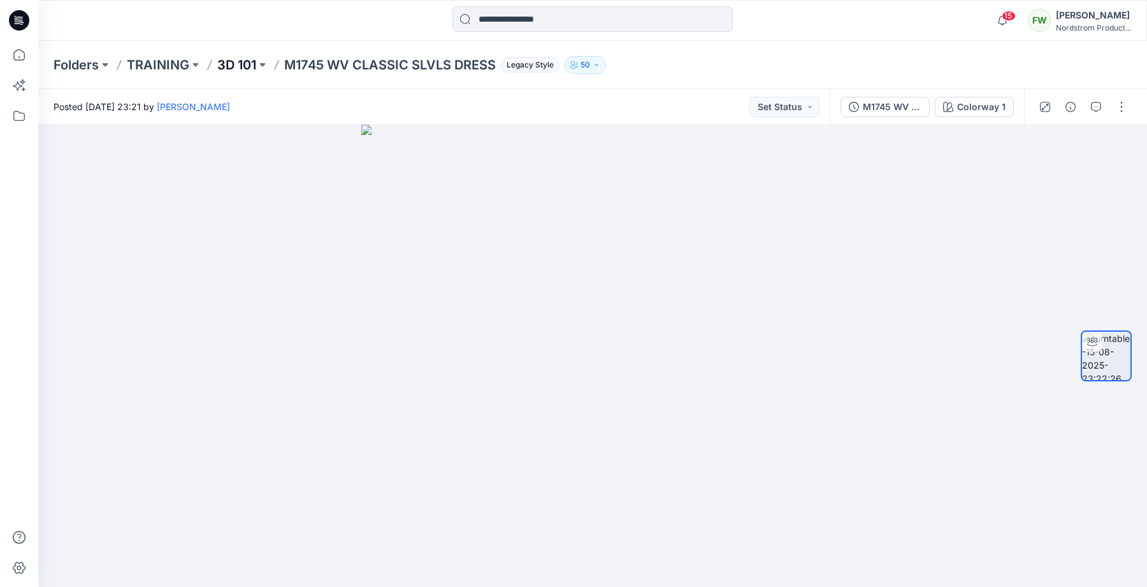
click at [247, 63] on p "3D 101" at bounding box center [236, 65] width 39 height 18
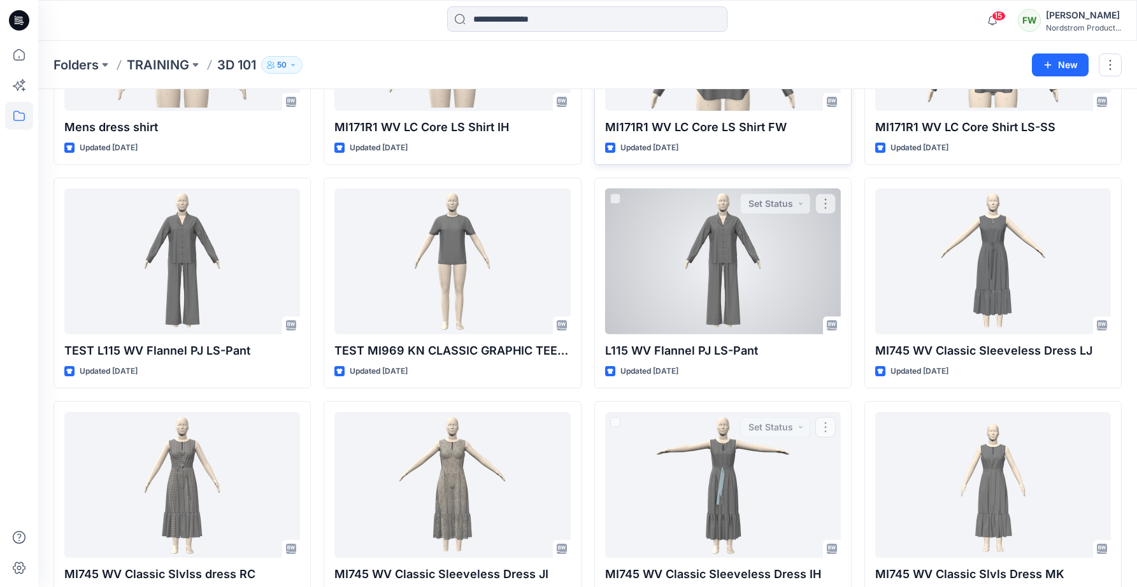
scroll to position [187, 0]
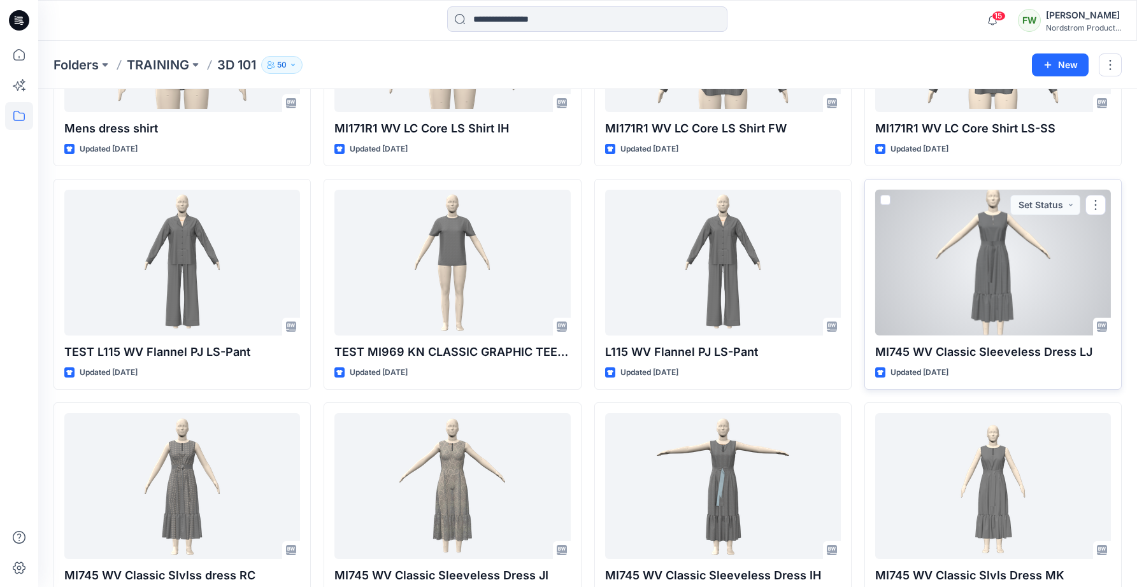
click at [986, 243] on div at bounding box center [993, 263] width 236 height 146
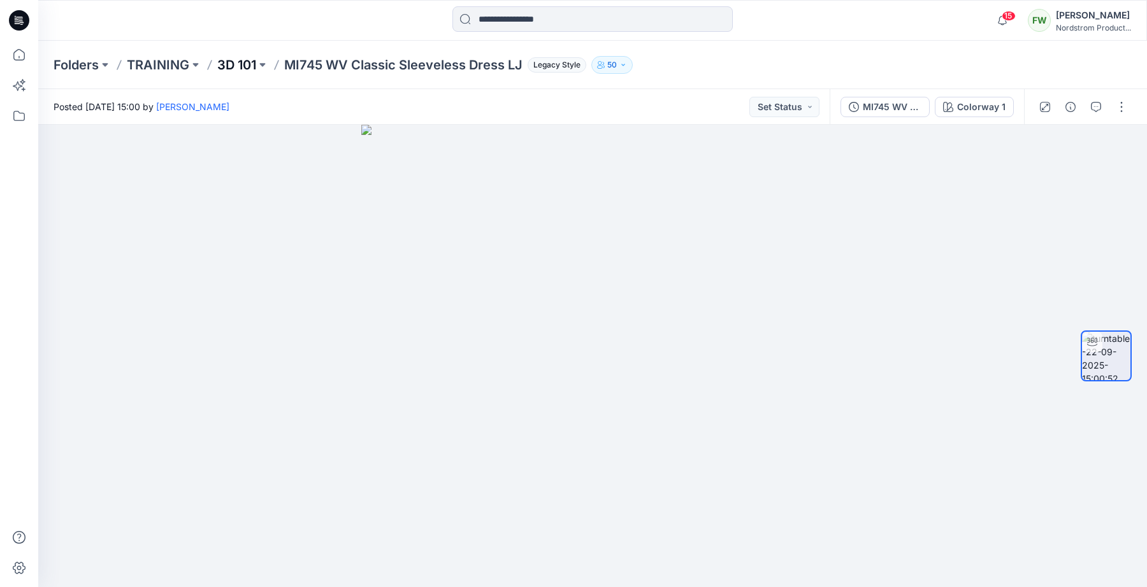
click at [247, 63] on p "3D 101" at bounding box center [236, 65] width 39 height 18
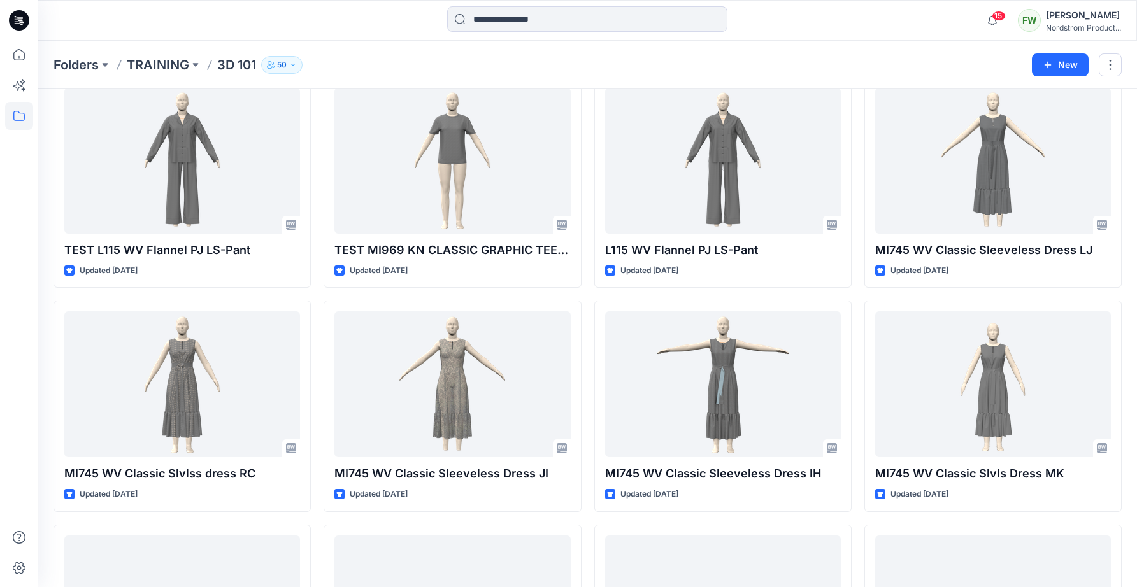
scroll to position [397, 0]
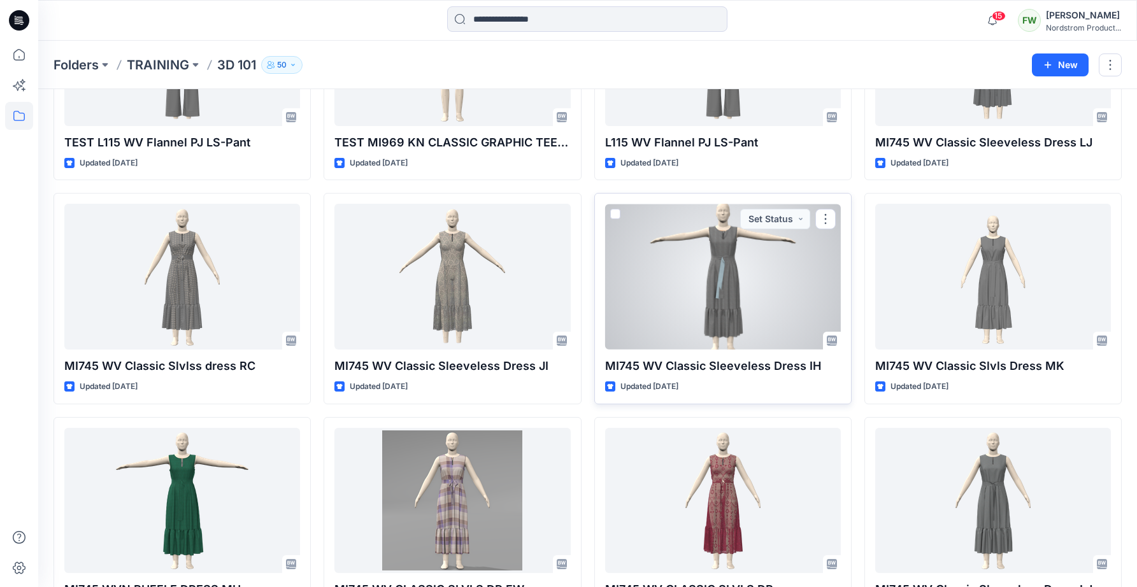
click at [647, 280] on div at bounding box center [723, 277] width 236 height 146
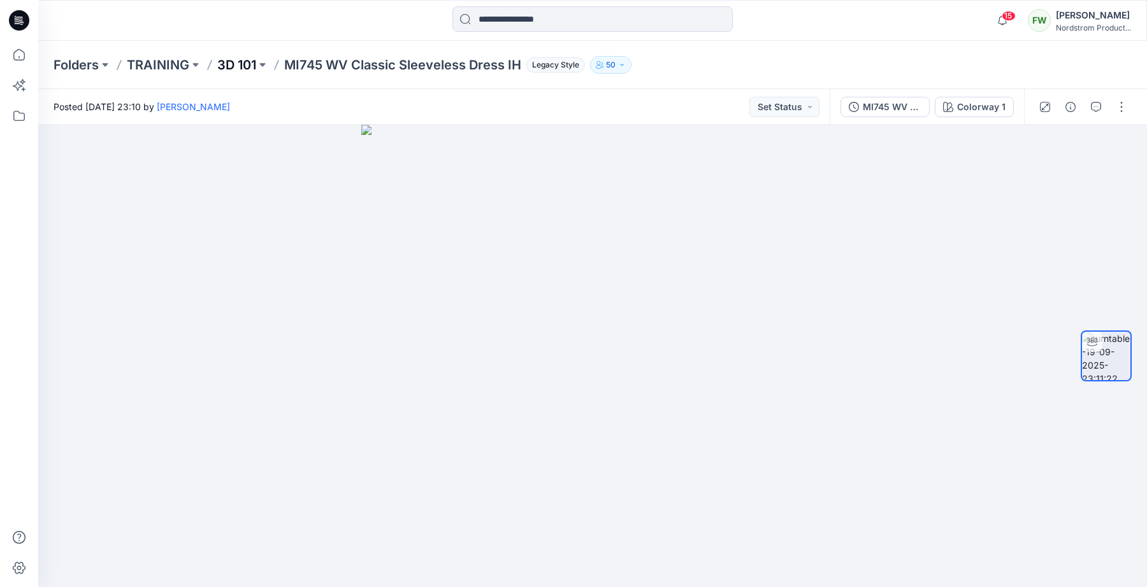
click at [224, 66] on p "3D 101" at bounding box center [236, 65] width 39 height 18
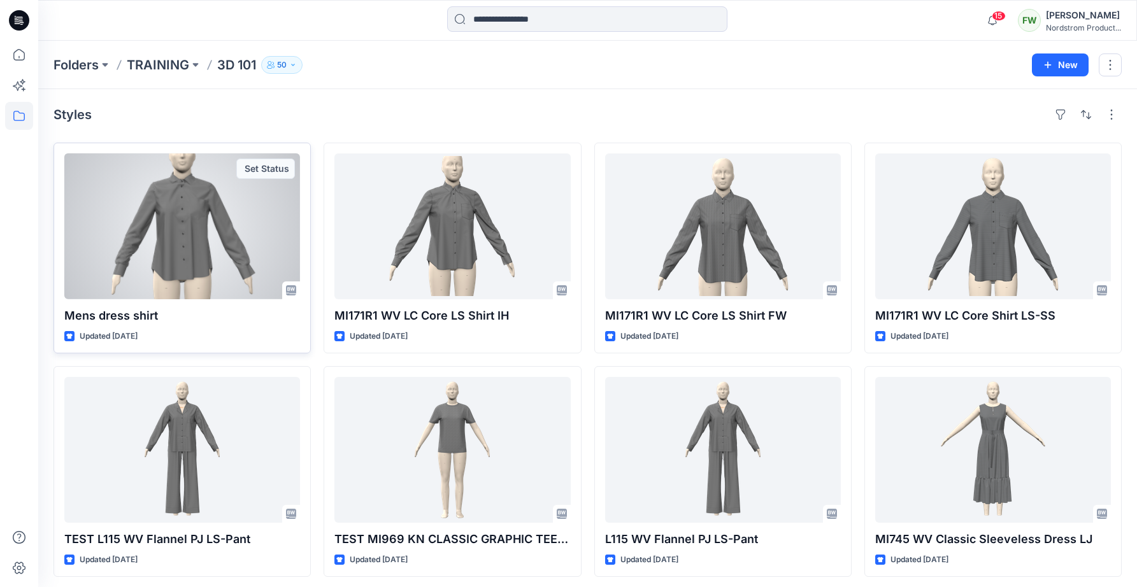
click at [208, 251] on div at bounding box center [182, 227] width 236 height 146
